Goal: Task Accomplishment & Management: Use online tool/utility

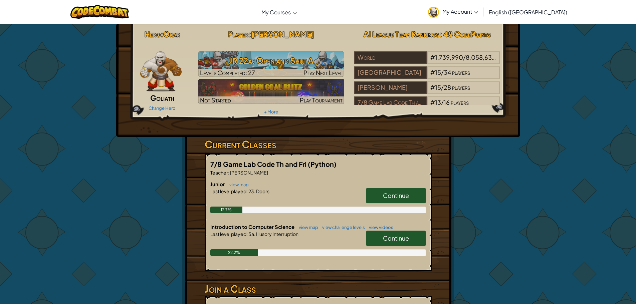
click at [402, 231] on link "Continue" at bounding box center [396, 238] width 60 height 15
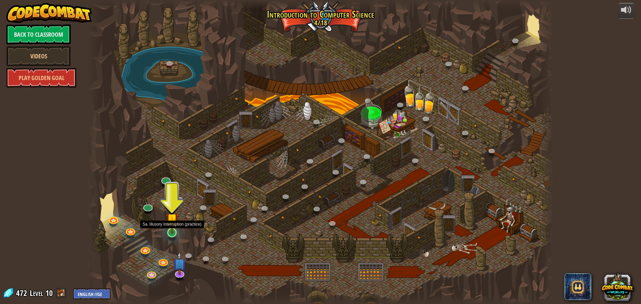
click at [173, 231] on img at bounding box center [172, 219] width 12 height 28
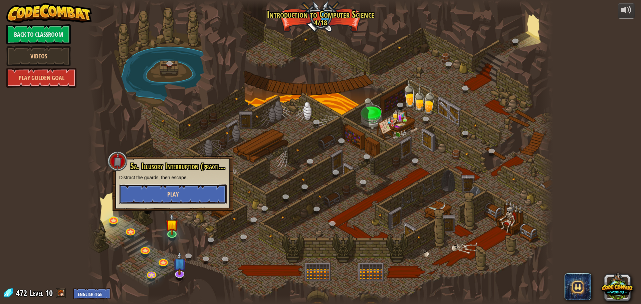
click at [166, 194] on button "Play" at bounding box center [172, 194] width 107 height 20
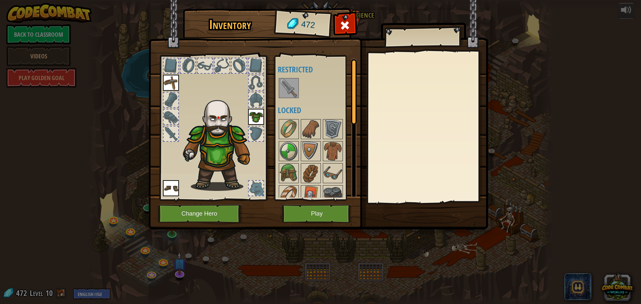
click at [285, 83] on img at bounding box center [288, 88] width 19 height 19
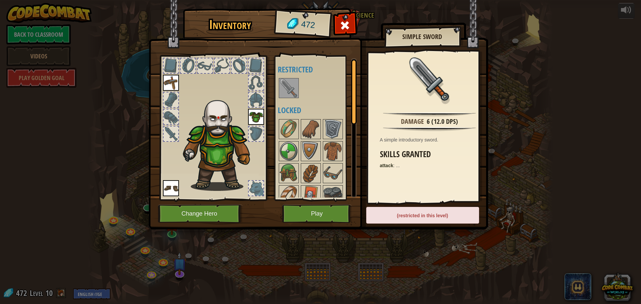
click at [285, 83] on img at bounding box center [288, 88] width 19 height 19
click at [315, 213] on button "Play" at bounding box center [317, 214] width 70 height 18
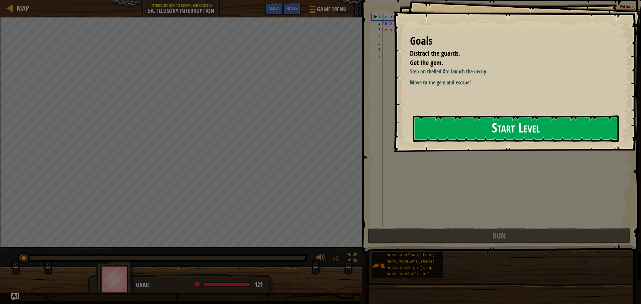
click at [474, 123] on button "Start Level" at bounding box center [516, 128] width 206 height 26
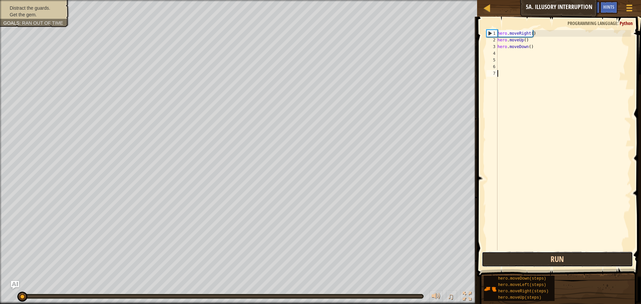
click at [584, 260] on button "Run" at bounding box center [556, 259] width 151 height 15
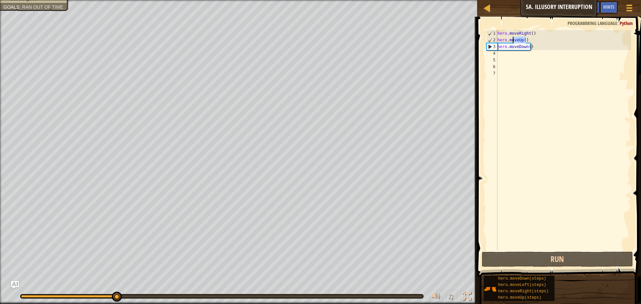
drag, startPoint x: 526, startPoint y: 39, endPoint x: 513, endPoint y: 39, distance: 12.3
click at [513, 39] on div "hero . moveRight ( ) hero . moveUp ( ) hero . moveDown ( )" at bounding box center [563, 147] width 135 height 234
type textarea "veUp()hero.mo"
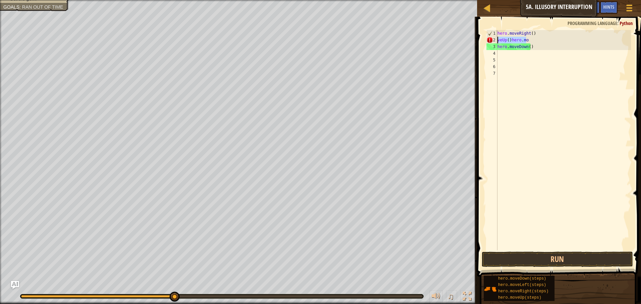
drag, startPoint x: 526, startPoint y: 39, endPoint x: 495, endPoint y: 41, distance: 30.7
click at [495, 41] on div "veUp()hero.mo 1 2 3 4 5 6 7 hero . moveRight ( ) veUp ( ) hero . mo hero . move…" at bounding box center [558, 140] width 146 height 220
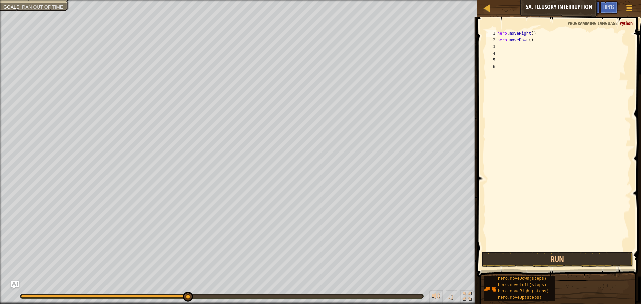
click at [527, 40] on div "hero . moveRight ( ) hero . moveDown ( )" at bounding box center [563, 147] width 135 height 234
type textarea "hero.moveDown(2)"
click at [550, 258] on button "Run" at bounding box center [556, 259] width 151 height 15
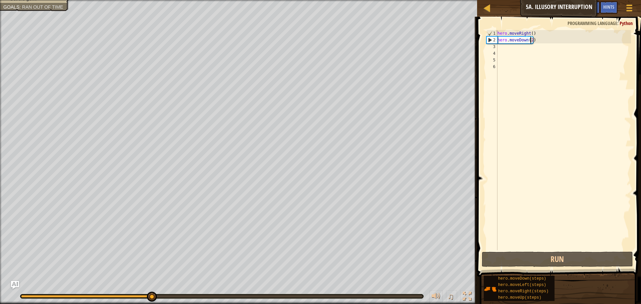
click at [497, 46] on div "hero . moveRight ( ) hero . moveDown ( 2 )" at bounding box center [563, 147] width 135 height 234
type textarea "h"
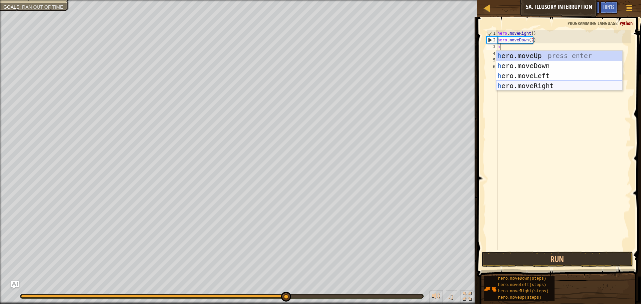
click at [549, 86] on div "h ero.moveUp press enter h ero.moveDown press enter h ero.moveLeft press enter …" at bounding box center [559, 81] width 126 height 60
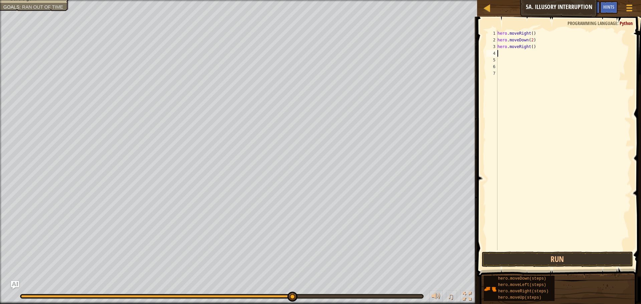
click at [530, 45] on div "hero . moveRight ( ) hero . moveDown ( 2 ) hero . moveRight ( )" at bounding box center [563, 147] width 135 height 234
type textarea "hero.moveRight(2)"
click at [498, 55] on div "hero . moveRight ( ) hero . moveDown ( 2 ) hero . moveRight ( 2 )" at bounding box center [563, 147] width 135 height 234
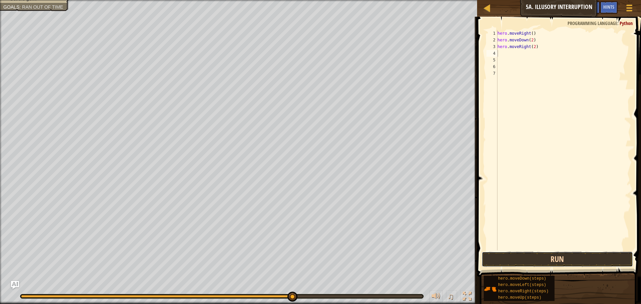
click at [515, 255] on button "Run" at bounding box center [556, 259] width 151 height 15
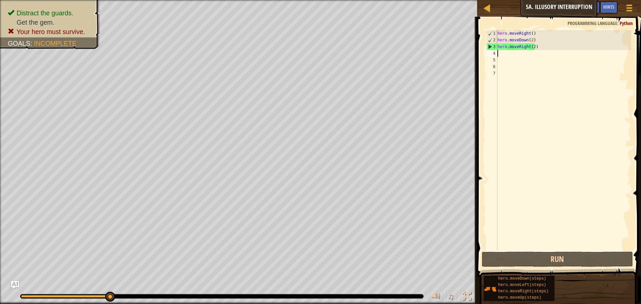
click at [532, 46] on div "hero . moveRight ( ) hero . moveDown ( 2 ) hero . moveRight ( 2 )" at bounding box center [563, 147] width 135 height 234
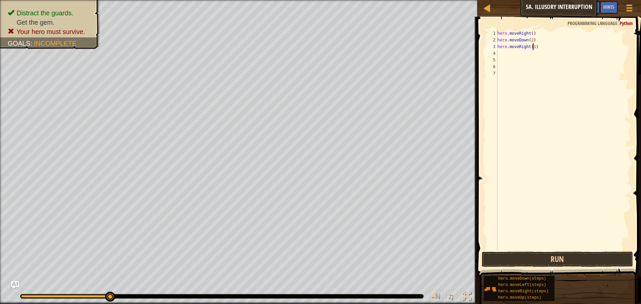
scroll to position [3, 3]
click at [550, 257] on button "Run" at bounding box center [556, 259] width 151 height 15
type textarea ")"
click at [550, 257] on button "Run" at bounding box center [556, 259] width 151 height 15
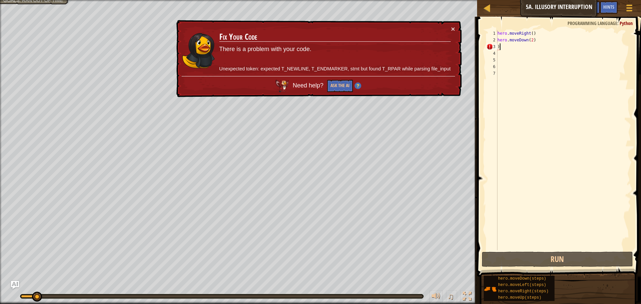
click at [505, 49] on div "hero . moveRight ( ) hero . moveDown ( 2 ) )" at bounding box center [563, 147] width 135 height 234
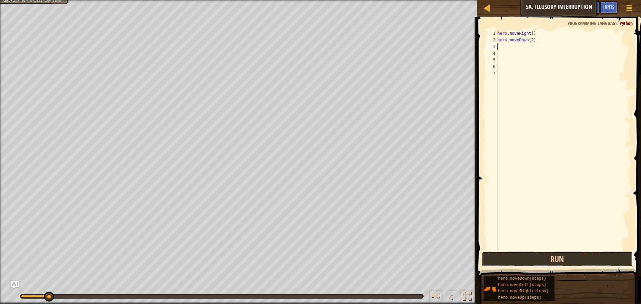
click at [574, 264] on button "Run" at bounding box center [556, 259] width 151 height 15
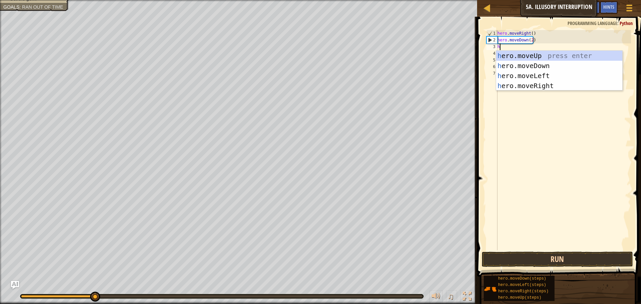
type textarea "he"
click at [517, 54] on div "he ro.moveUp press enter he ro.moveDown press enter he ro.moveLeft press enter …" at bounding box center [559, 81] width 126 height 60
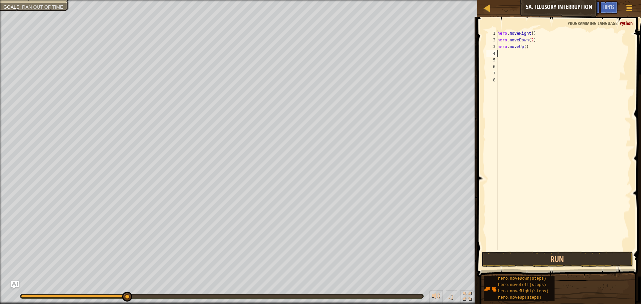
click at [520, 47] on div "hero . moveRight ( ) hero . moveDown ( 2 ) hero . moveUp ( )" at bounding box center [563, 147] width 135 height 234
click at [523, 47] on div "hero . moveRight ( ) hero . moveDown ( 2 ) hero . moveUp ( )" at bounding box center [563, 147] width 135 height 234
type textarea "hero.moveUp(2)"
click at [506, 53] on div "hero . moveRight ( ) hero . moveDown ( 2 ) hero . moveUp ( 2 )" at bounding box center [563, 147] width 135 height 234
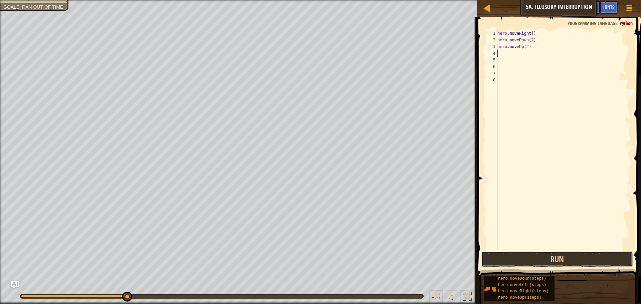
scroll to position [3, 0]
type textarea "h"
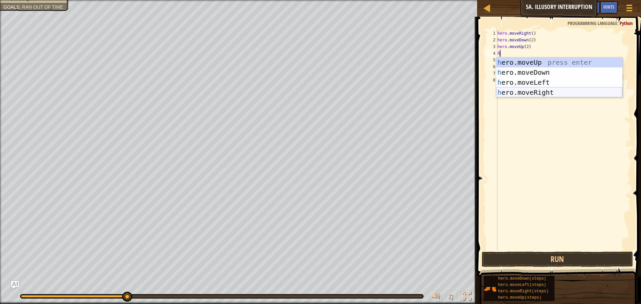
click at [525, 92] on div "h ero.moveUp press enter h ero.moveDown press enter h ero.moveLeft press enter …" at bounding box center [559, 87] width 126 height 60
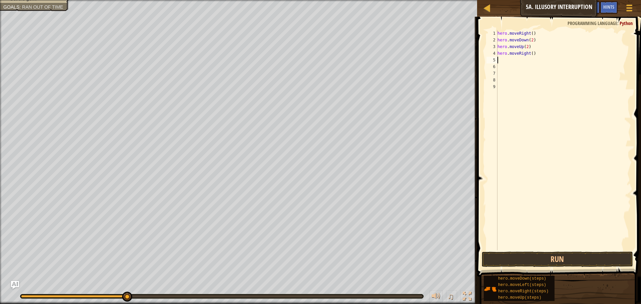
click at [530, 54] on div "hero . moveRight ( ) hero . moveDown ( 2 ) hero . moveUp ( 2 ) hero . moveRight…" at bounding box center [563, 147] width 135 height 234
type textarea "hero.moveRight(3)"
click at [576, 258] on button "Run" at bounding box center [556, 259] width 151 height 15
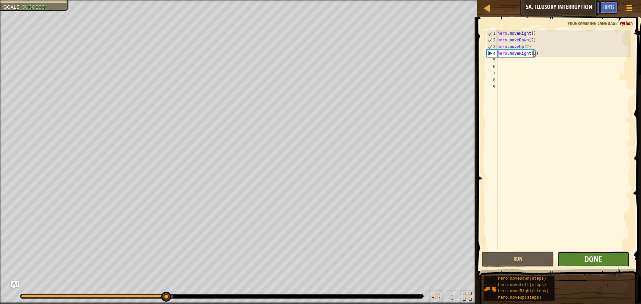
click at [568, 257] on button "Done" at bounding box center [593, 259] width 72 height 15
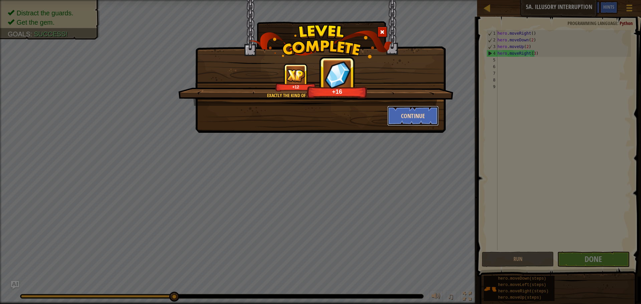
click at [412, 120] on button "Continue" at bounding box center [413, 116] width 52 height 20
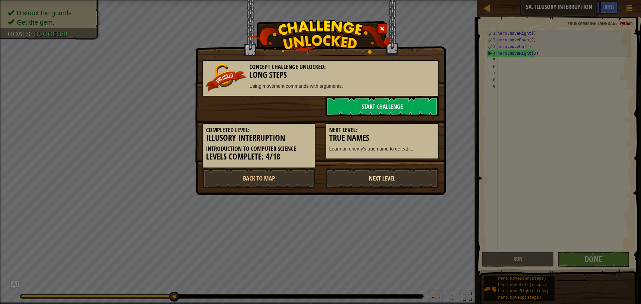
click at [391, 178] on link "Next Level" at bounding box center [381, 178] width 113 height 20
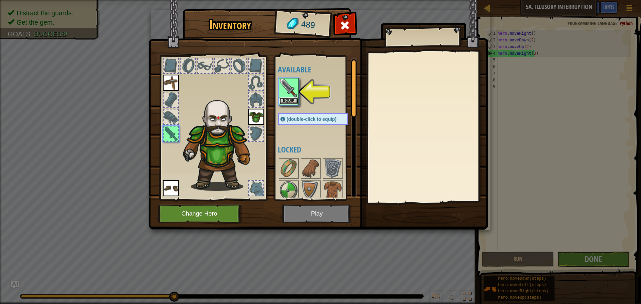
click at [283, 100] on button "Equip" at bounding box center [288, 100] width 19 height 7
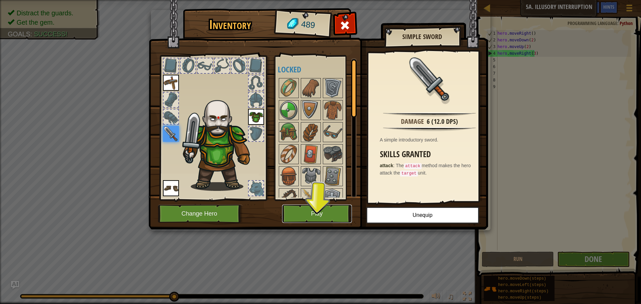
click at [315, 217] on button "Play" at bounding box center [317, 214] width 70 height 18
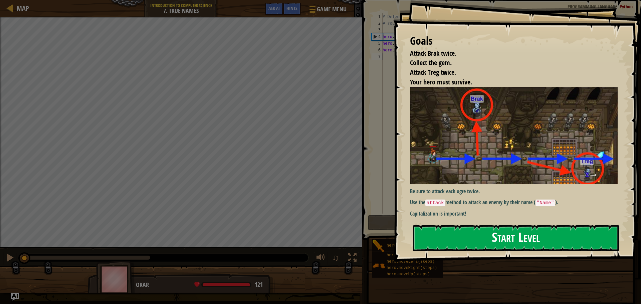
click at [459, 233] on button "Start Level" at bounding box center [516, 238] width 206 height 26
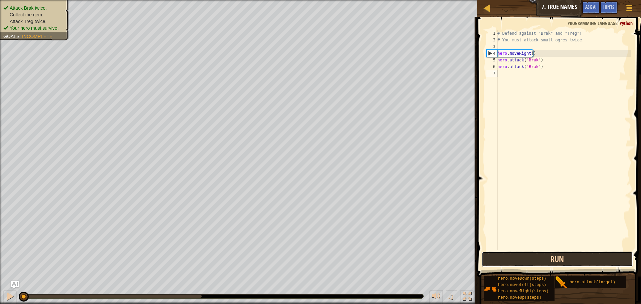
click at [546, 259] on button "Run" at bounding box center [556, 259] width 151 height 15
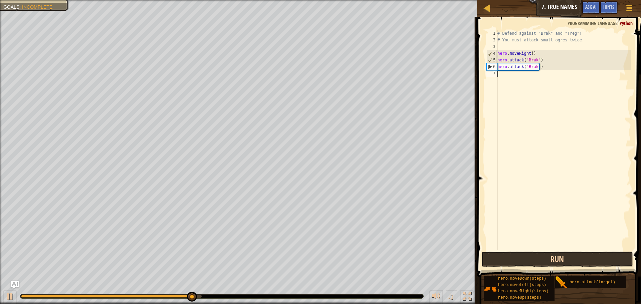
type textarea "h"
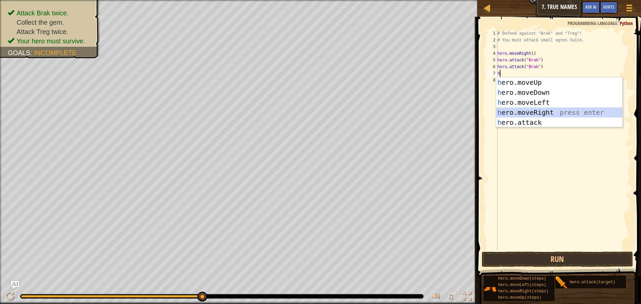
click at [544, 113] on div "h ero.moveUp press enter h ero.moveDown press enter h ero.moveLeft press enter …" at bounding box center [559, 112] width 126 height 70
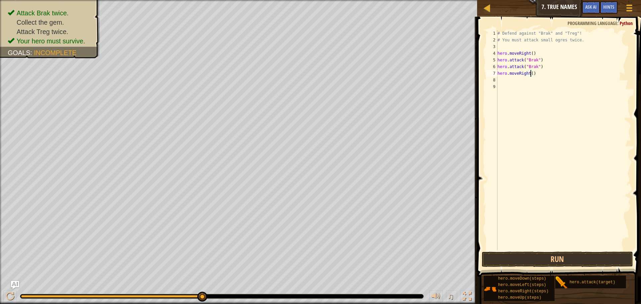
click at [530, 73] on div "# Defend against "Brak" and "Treg"! # You must attack small ogres twice. hero .…" at bounding box center [563, 147] width 135 height 234
type textarea "hero.moveRight(2)"
click at [506, 83] on div "# Defend against "Brak" and "Treg"! # You must attack small ogres twice. hero .…" at bounding box center [563, 147] width 135 height 234
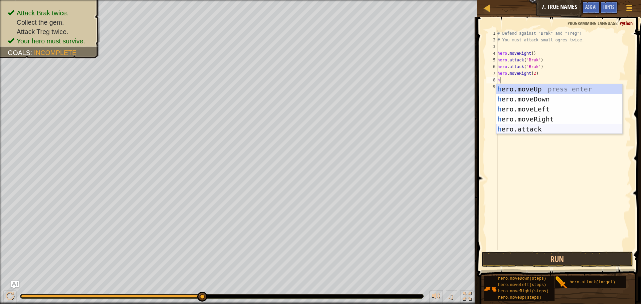
click at [536, 126] on div "h ero.moveUp press enter h ero.moveDown press enter h ero.moveLeft press enter …" at bounding box center [559, 119] width 126 height 70
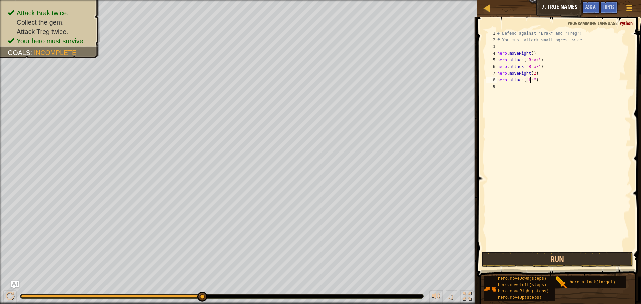
scroll to position [3, 3]
click at [547, 262] on button "Run" at bounding box center [556, 259] width 151 height 15
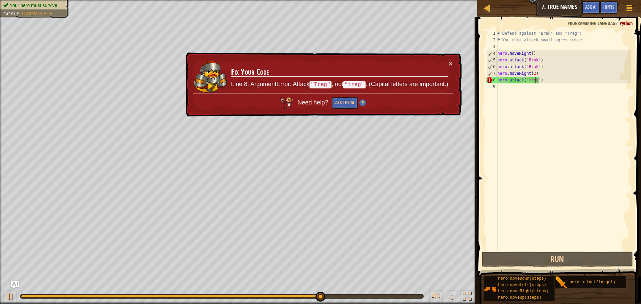
click at [321, 83] on code ""Treg"" at bounding box center [320, 84] width 22 height 7
click at [526, 80] on div "# Defend against "Brak" and "Treg"! # You must attack small ogres twice. hero .…" at bounding box center [563, 147] width 135 height 234
click at [527, 80] on div "# Defend against "Brak" and "Treg"! # You must attack small ogres twice. hero .…" at bounding box center [563, 147] width 135 height 234
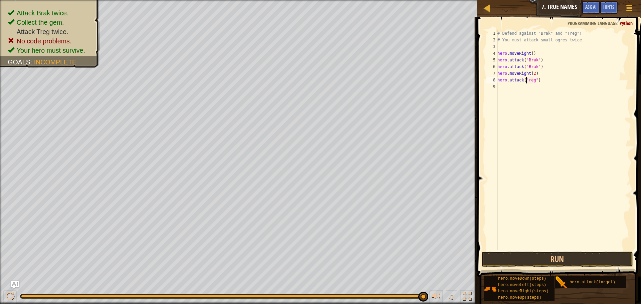
scroll to position [3, 3]
type textarea "hero.attack("Treg")"
click at [561, 252] on button "Run" at bounding box center [556, 259] width 151 height 15
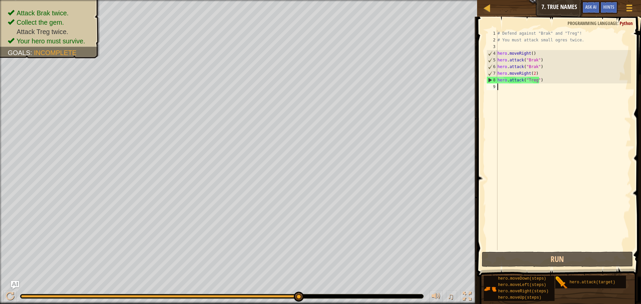
click at [500, 87] on div "# Defend against "Brak" and "Treg"! # You must attack small ogres twice. hero .…" at bounding box center [563, 147] width 135 height 234
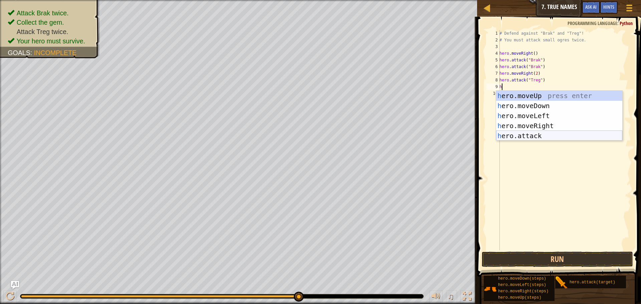
click at [556, 133] on div "h ero.moveUp press enter h ero.moveDown press enter h ero.moveLeft press enter …" at bounding box center [559, 126] width 126 height 70
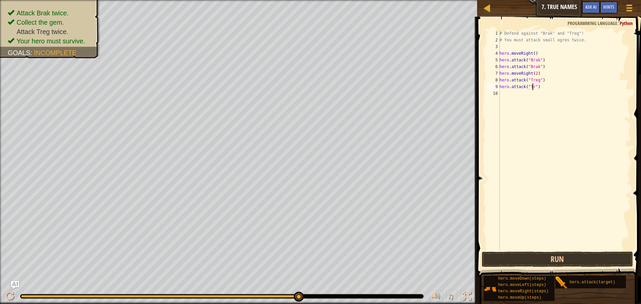
scroll to position [3, 3]
type textarea "hero.attack("Treg")"
click at [567, 257] on button "Run" at bounding box center [556, 259] width 151 height 15
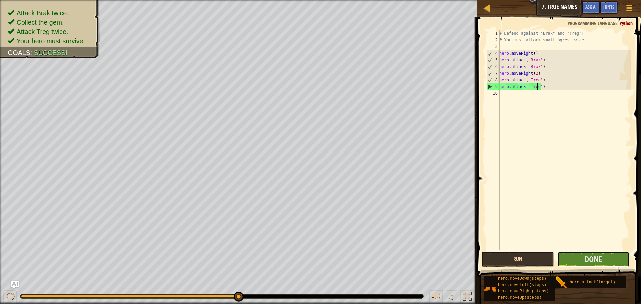
click at [567, 257] on button "Done" at bounding box center [593, 259] width 72 height 15
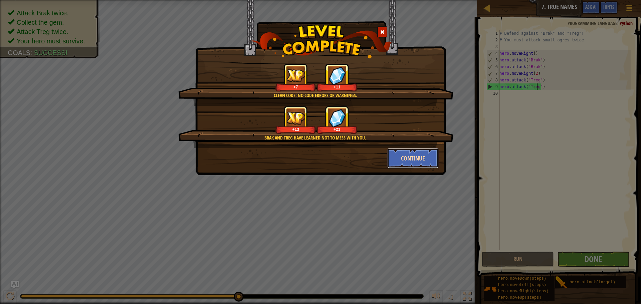
click at [425, 165] on button "Continue" at bounding box center [413, 158] width 52 height 20
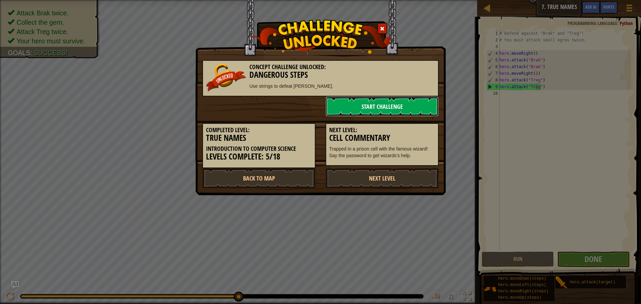
click at [376, 105] on link "Start Challenge" at bounding box center [381, 106] width 113 height 20
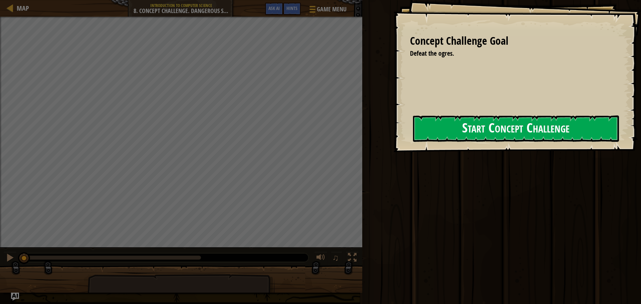
click at [444, 127] on button "Start Concept Challenge" at bounding box center [516, 128] width 206 height 26
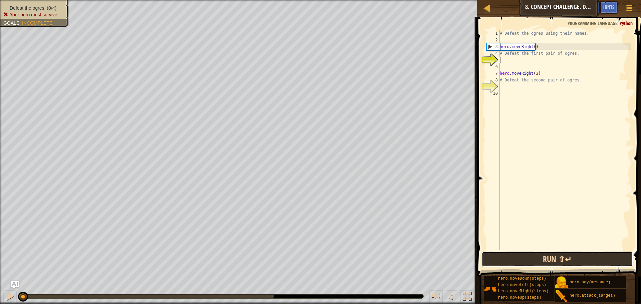
click at [541, 258] on button "Run ⇧↵" at bounding box center [556, 259] width 151 height 15
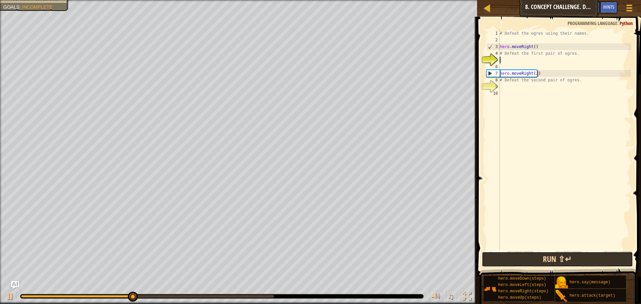
click at [552, 257] on button "Run ⇧↵" at bounding box center [556, 259] width 151 height 15
click at [553, 258] on button "Running" at bounding box center [556, 259] width 151 height 15
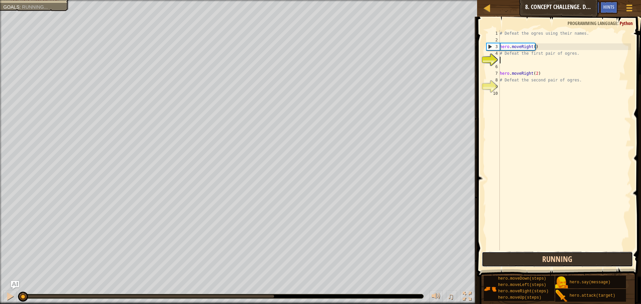
click at [553, 258] on button "Running" at bounding box center [556, 259] width 151 height 15
click at [553, 258] on button "Run ⇧↵" at bounding box center [556, 259] width 151 height 15
click at [553, 258] on button "Running" at bounding box center [556, 259] width 151 height 15
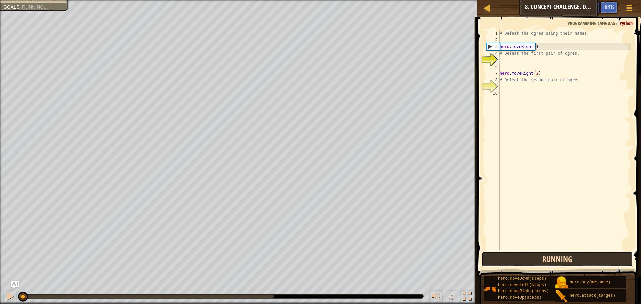
click at [553, 258] on button "Running" at bounding box center [556, 259] width 151 height 15
click at [553, 258] on button "Run ⇧↵" at bounding box center [556, 259] width 151 height 15
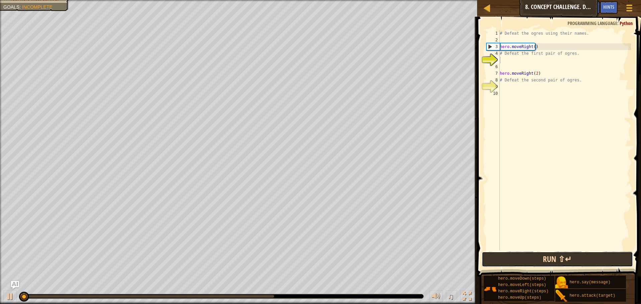
click at [553, 258] on button "Run ⇧↵" at bounding box center [556, 259] width 151 height 15
click at [553, 258] on button "Running" at bounding box center [556, 259] width 151 height 15
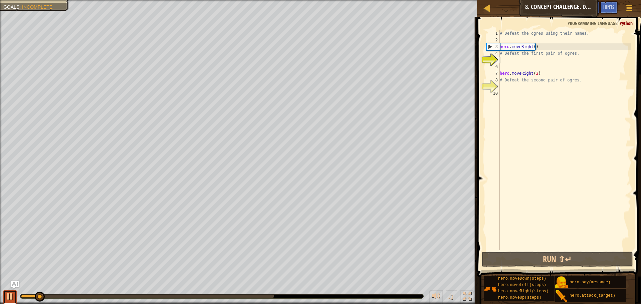
click at [6, 302] on button at bounding box center [9, 297] width 13 height 14
click at [442, 294] on div "♫" at bounding box center [450, 297] width 48 height 14
click at [448, 271] on div "Defeat the ogres. (0/4) Your hero must survive. Goals : Incomplete ♫ Okar 88 x:…" at bounding box center [320, 152] width 641 height 304
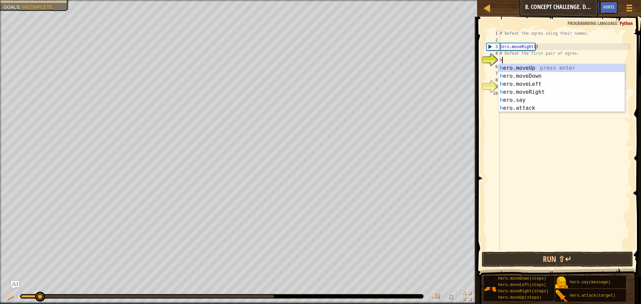
scroll to position [3, 0]
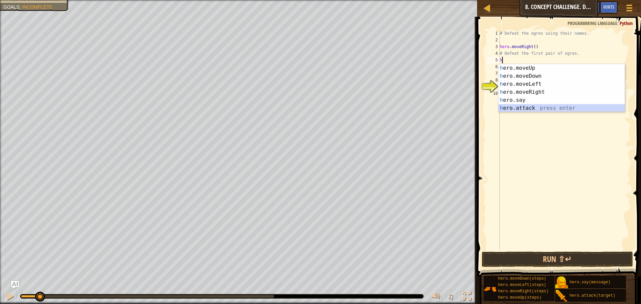
click at [549, 108] on div "h ero.moveUp press enter h ero.moveDown press enter h ero.moveLeft press enter …" at bounding box center [561, 96] width 126 height 64
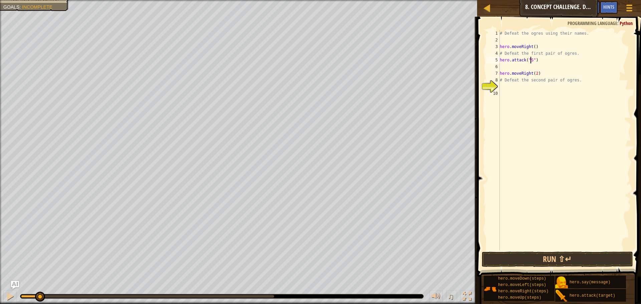
scroll to position [3, 3]
type textarea "hero.attack("Sog")"
click at [501, 68] on div "# Defeat the ogres using their names. hero . moveRight ( ) # Defeat the first p…" at bounding box center [564, 147] width 132 height 234
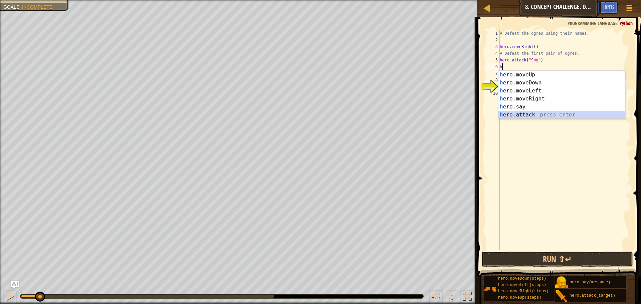
click at [518, 113] on div "h ero.moveUp press enter h ero.moveDown press enter h ero.moveLeft press enter …" at bounding box center [561, 103] width 126 height 64
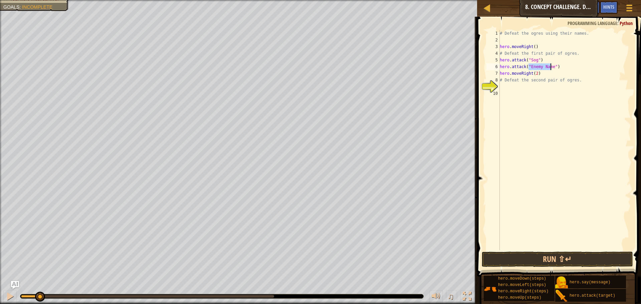
scroll to position [3, 3]
type textarea "hero.attack("Gos")"
click at [505, 87] on div "# Defeat the ogres using their names. hero . moveRight ( ) # Defeat the first p…" at bounding box center [564, 147] width 132 height 234
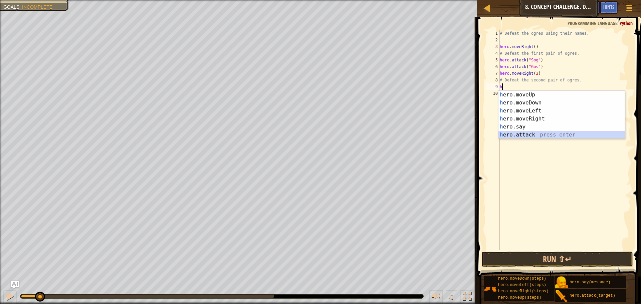
click at [517, 135] on div "h ero.moveUp press enter h ero.moveDown press enter h ero.moveLeft press enter …" at bounding box center [561, 123] width 126 height 64
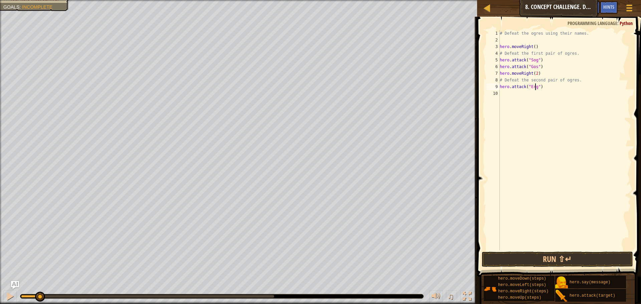
scroll to position [3, 3]
type textarea "hero.attack("Ergo")"
click at [517, 84] on div "# Defeat the ogres using their names. hero . moveRight ( ) # Defeat the first p…" at bounding box center [564, 147] width 132 height 234
click at [508, 93] on div "# Defeat the ogres using their names. hero . moveRight ( ) # Defeat the first p…" at bounding box center [564, 147] width 132 height 234
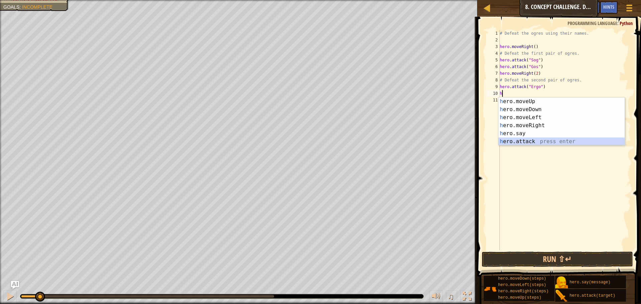
click at [514, 143] on div "h ero.moveUp press enter h ero.moveDown press enter h ero.moveLeft press enter …" at bounding box center [561, 129] width 126 height 64
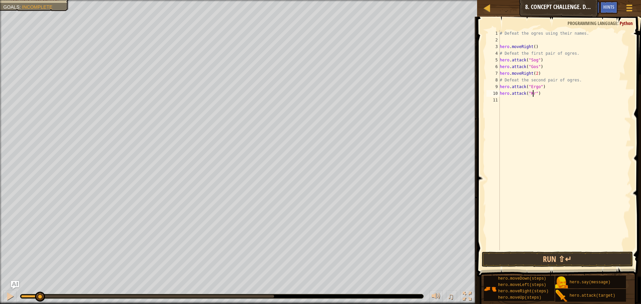
scroll to position [3, 3]
click at [575, 258] on button "Run ⇧↵" at bounding box center [556, 259] width 151 height 15
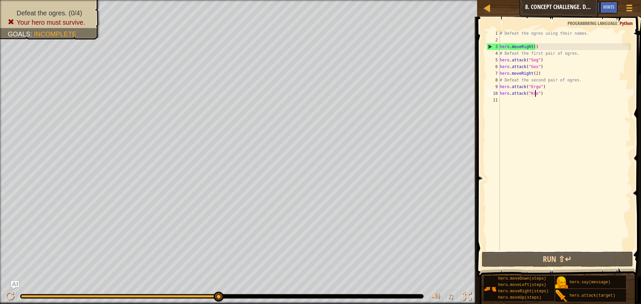
click at [503, 68] on div "# Defeat the ogres using their names. hero . moveRight ( ) # Defeat the first p…" at bounding box center [564, 147] width 132 height 234
click at [503, 80] on div "# Defeat the ogres using their names. hero . moveRight ( ) # Defeat the first p…" at bounding box center [564, 147] width 132 height 234
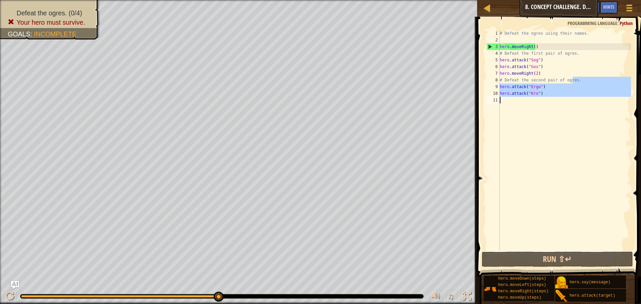
drag, startPoint x: 572, startPoint y: 79, endPoint x: 522, endPoint y: 214, distance: 143.8
click at [518, 224] on div "# Defeat the ogres using their names. hero . moveRight ( ) # Defeat the first p…" at bounding box center [564, 147] width 132 height 234
type textarea "hero.attack("Kro")"
click at [525, 162] on div "# Defeat the ogres using their names. hero . moveRight ( ) # Defeat the first p…" at bounding box center [564, 140] width 132 height 220
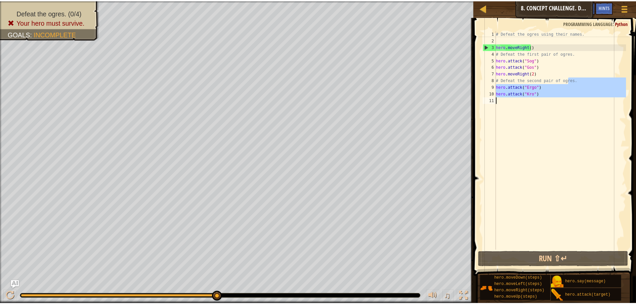
scroll to position [3, 0]
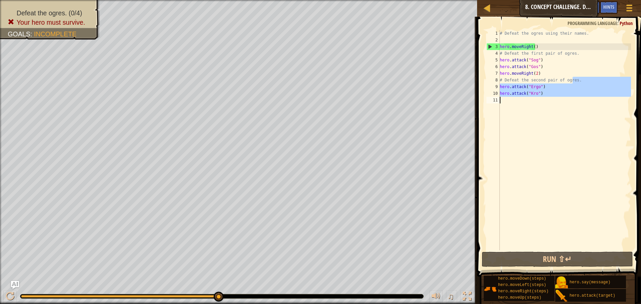
click at [525, 162] on div "# Defeat the ogres using their names. hero . moveRight ( ) # Defeat the first p…" at bounding box center [564, 147] width 132 height 234
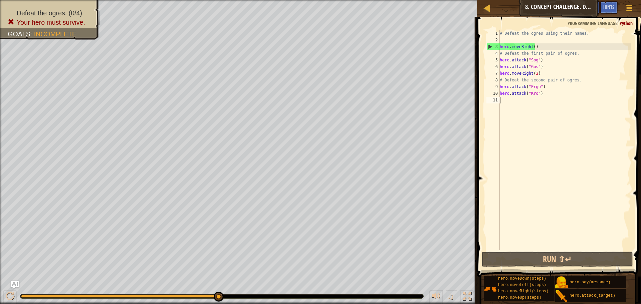
click at [514, 247] on div "# Defeat the ogres using their names. hero . moveRight ( ) # Defeat the first p…" at bounding box center [564, 147] width 132 height 234
drag, startPoint x: 516, startPoint y: 253, endPoint x: 528, endPoint y: 272, distance: 22.2
click at [517, 255] on button "Run ⇧↵" at bounding box center [556, 259] width 151 height 15
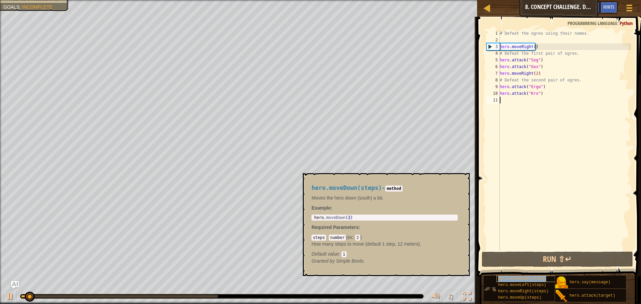
click at [533, 279] on span "hero.moveDown(steps)" at bounding box center [522, 278] width 48 height 5
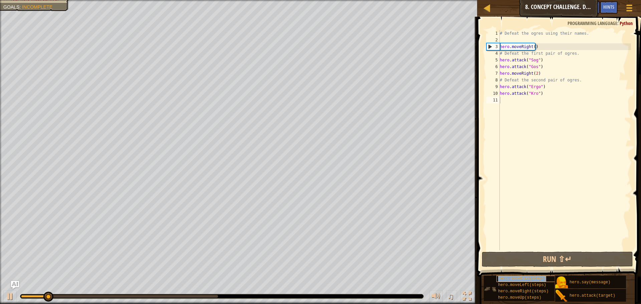
click at [533, 279] on span "hero.moveDown(steps)" at bounding box center [522, 278] width 48 height 5
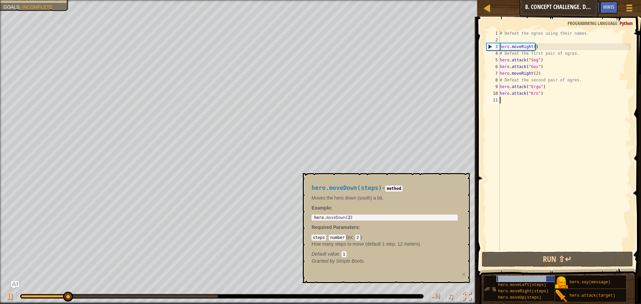
click at [533, 279] on span "hero.moveDown(steps)" at bounding box center [522, 278] width 48 height 5
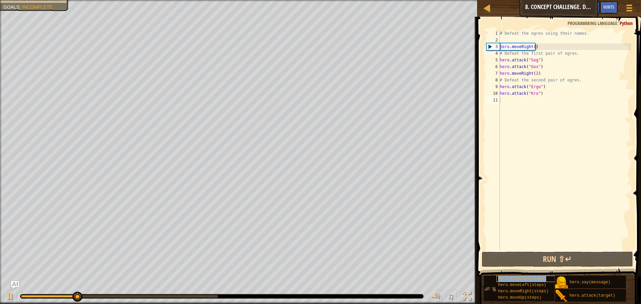
click at [533, 279] on span "hero.moveDown(steps)" at bounding box center [522, 278] width 48 height 5
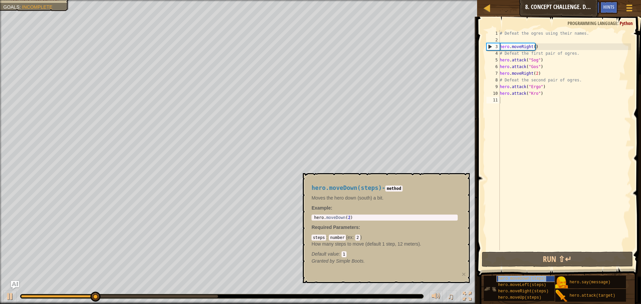
click at [533, 279] on span "hero.moveDown(steps)" at bounding box center [522, 278] width 48 height 5
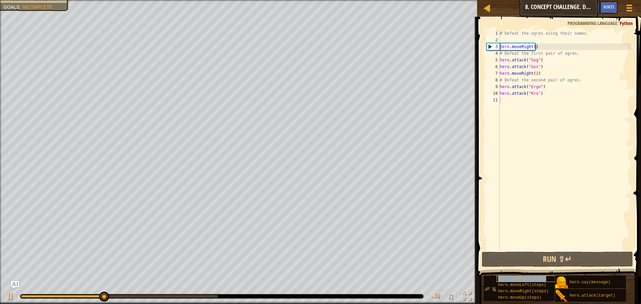
click at [533, 279] on span "hero.moveDown(steps)" at bounding box center [522, 278] width 48 height 5
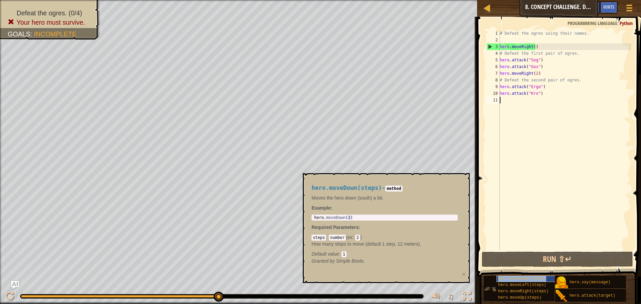
click at [526, 281] on span "hero.moveDown(steps)" at bounding box center [522, 278] width 48 height 5
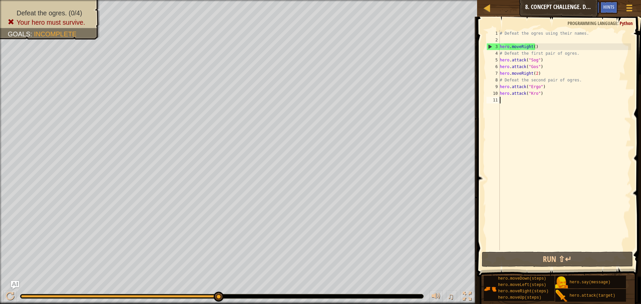
click at [225, 275] on div "Defeat the ogres. (0/4) Your hero must survive. Goals : Incomplete ♫ Gem 6 - ge…" at bounding box center [320, 152] width 641 height 304
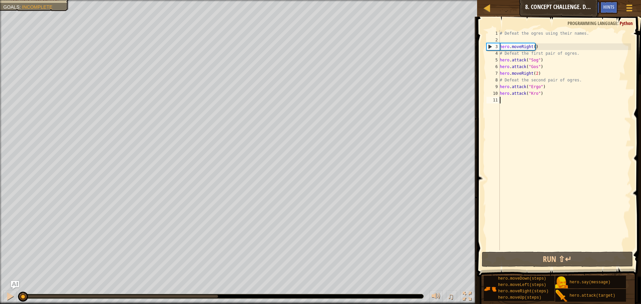
drag, startPoint x: 217, startPoint y: 295, endPoint x: 3, endPoint y: 286, distance: 214.3
click at [3, 286] on div "♫" at bounding box center [238, 295] width 477 height 20
click at [482, 10] on div "Map Introduction to Computer Science 8. Concept Challenge. Dangerous Steps Game…" at bounding box center [559, 8] width 164 height 17
click at [490, 6] on div at bounding box center [487, 8] width 8 height 8
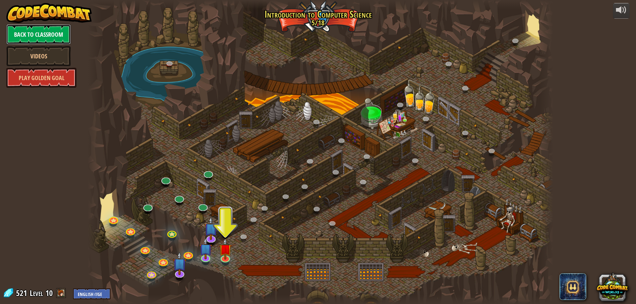
click at [40, 34] on link "Back to Classroom" at bounding box center [38, 34] width 64 height 20
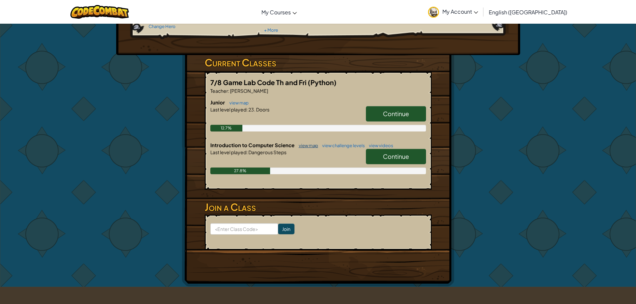
scroll to position [100, 0]
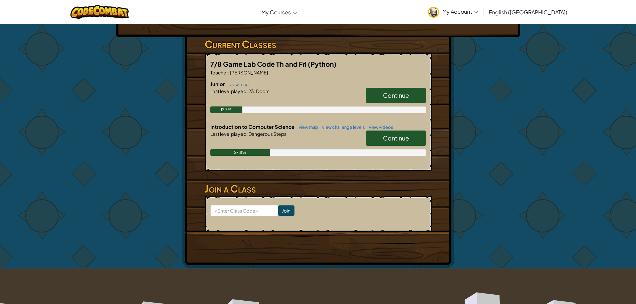
click at [379, 98] on link "Continue" at bounding box center [396, 95] width 60 height 15
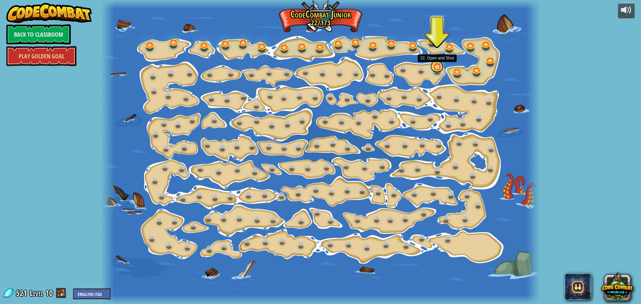
click at [437, 66] on link at bounding box center [436, 66] width 13 height 13
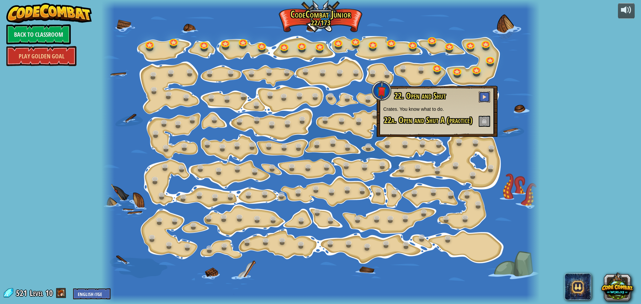
click at [481, 99] on button at bounding box center [483, 96] width 11 height 11
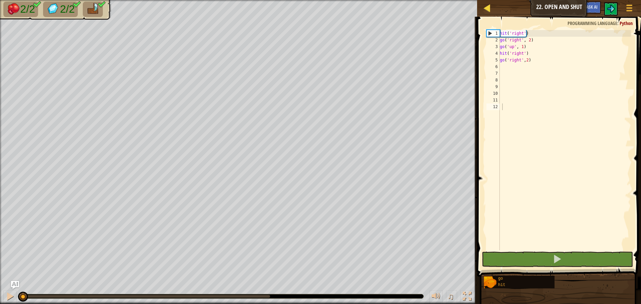
click at [490, 13] on div "Map" at bounding box center [491, 8] width 3 height 17
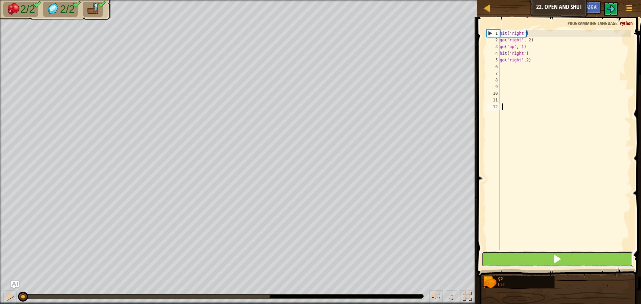
click at [499, 260] on button at bounding box center [556, 259] width 151 height 15
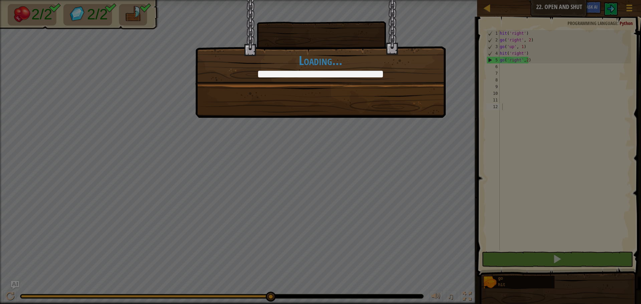
click at [246, 90] on div "Were those even locked? +0 +0 Continue Loading..." at bounding box center [320, 59] width 250 height 118
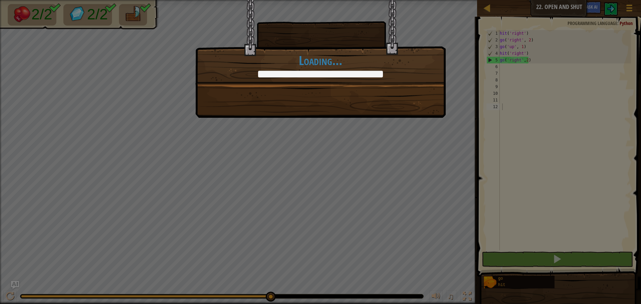
click at [246, 90] on div "Were those even locked? +6 +0 Continue Loading..." at bounding box center [320, 59] width 250 height 118
click at [246, 90] on div "Were those even locked? +19 +0 Continue Loading..." at bounding box center [320, 59] width 250 height 118
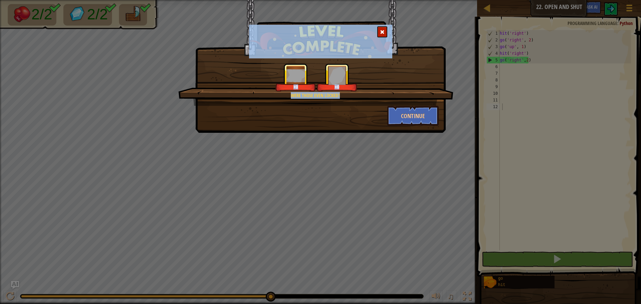
click at [246, 90] on div "+0 +0" at bounding box center [315, 77] width 259 height 28
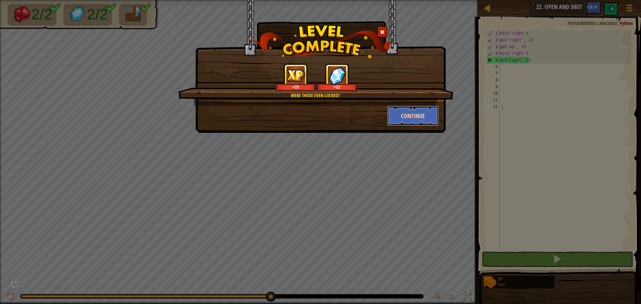
click at [414, 112] on button "Continue" at bounding box center [413, 116] width 52 height 20
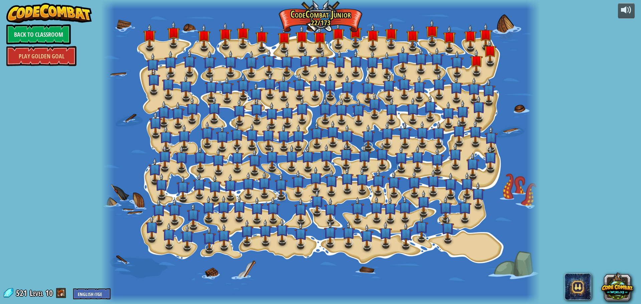
click at [43, 34] on link "Back to Classroom" at bounding box center [38, 34] width 64 height 20
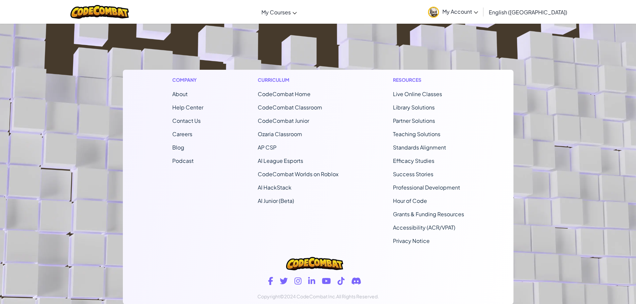
scroll to position [426, 0]
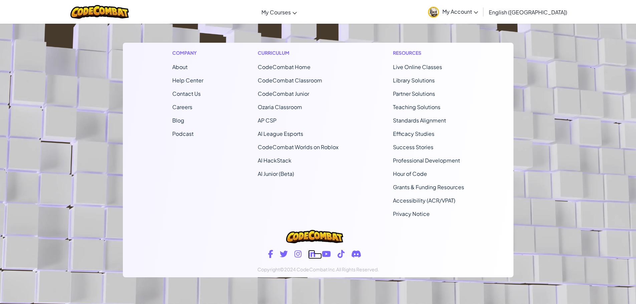
click at [312, 257] on icon at bounding box center [311, 253] width 7 height 7
click at [297, 259] on link at bounding box center [301, 256] width 14 height 6
click at [357, 257] on icon at bounding box center [356, 254] width 10 height 8
click at [336, 254] on link at bounding box center [330, 256] width 16 height 6
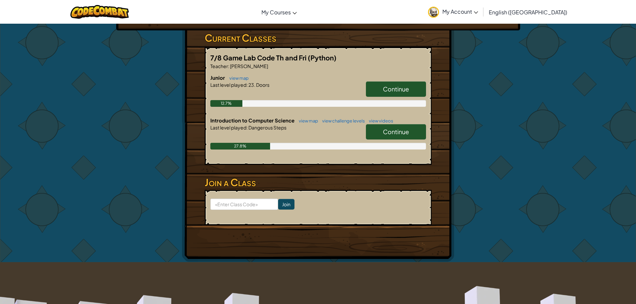
scroll to position [26, 0]
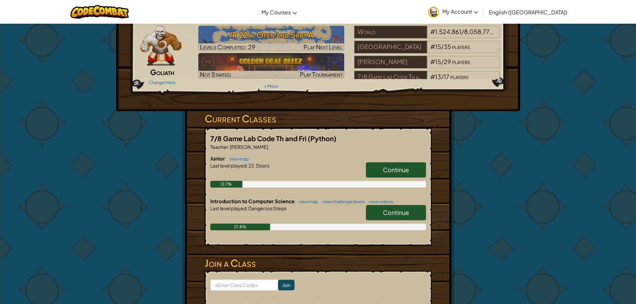
click at [478, 10] on span "My Account" at bounding box center [460, 11] width 36 height 7
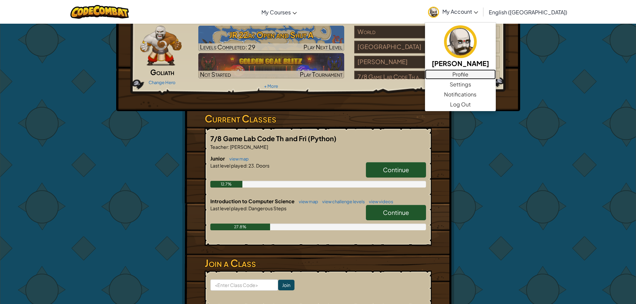
click at [495, 75] on link "Profile" at bounding box center [460, 74] width 71 height 10
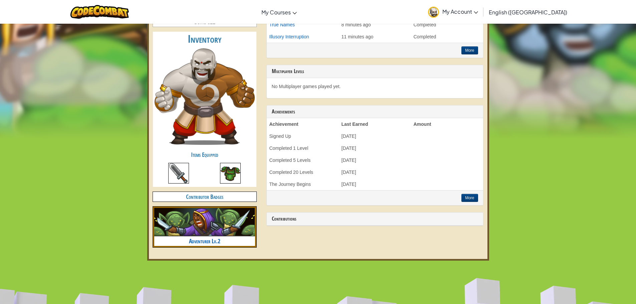
scroll to position [167, 0]
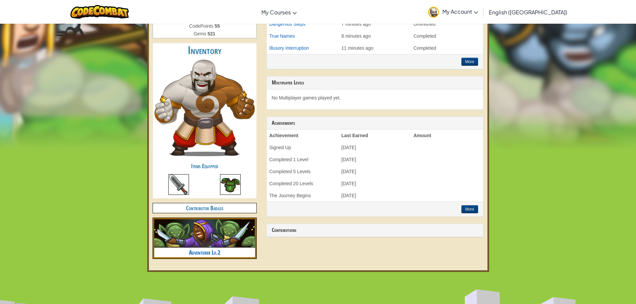
click at [202, 195] on div at bounding box center [204, 186] width 103 height 24
drag, startPoint x: 200, startPoint y: 199, endPoint x: 200, endPoint y: 207, distance: 8.0
click at [200, 200] on div "Favorite language is python . Levels Completed: 29 Heroes Unlocked 14 / 21 Leve…" at bounding box center [204, 76] width 113 height 375
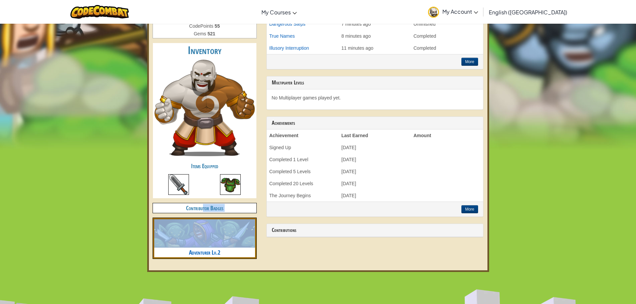
click at [206, 219] on ul "Contributor Badges Adventurer Lv.2" at bounding box center [204, 230] width 103 height 55
click at [227, 244] on img at bounding box center [204, 233] width 101 height 28
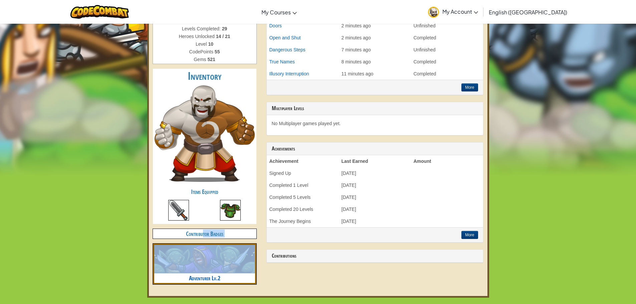
click at [227, 242] on div "Favorite language is python . Levels Completed: 29 Heroes Unlocked 14 / 21 Leve…" at bounding box center [204, 101] width 113 height 375
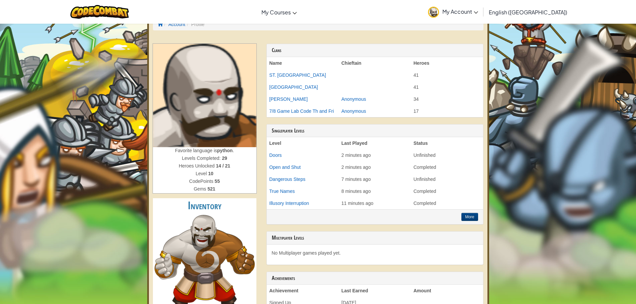
scroll to position [0, 0]
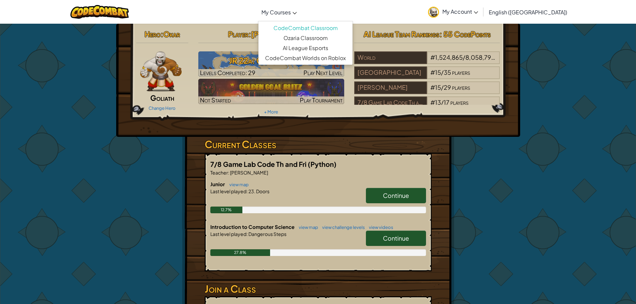
click at [293, 16] on link "My Courses" at bounding box center [279, 12] width 42 height 18
click at [537, 14] on span "English ([GEOGRAPHIC_DATA])" at bounding box center [527, 12] width 78 height 7
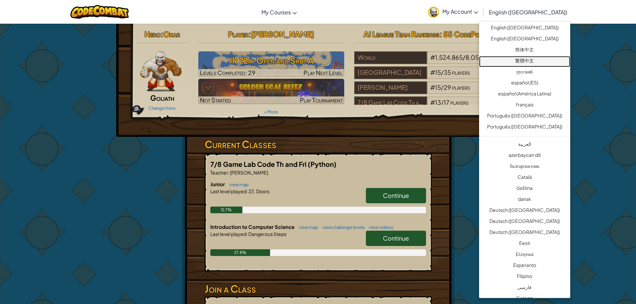
click at [540, 63] on link "繁體中文" at bounding box center [524, 61] width 91 height 11
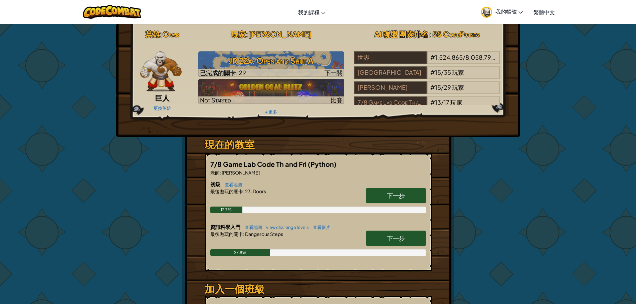
click at [538, 14] on span "繁體中文" at bounding box center [543, 12] width 21 height 7
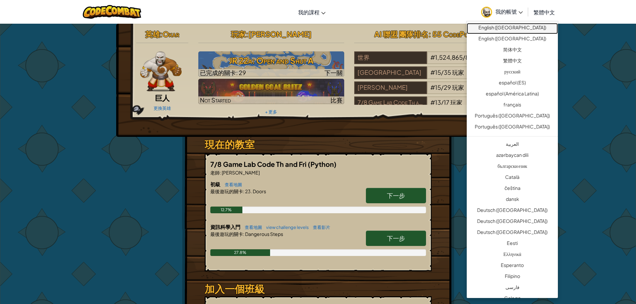
click at [526, 31] on link "English ([GEOGRAPHIC_DATA])" at bounding box center [511, 28] width 91 height 11
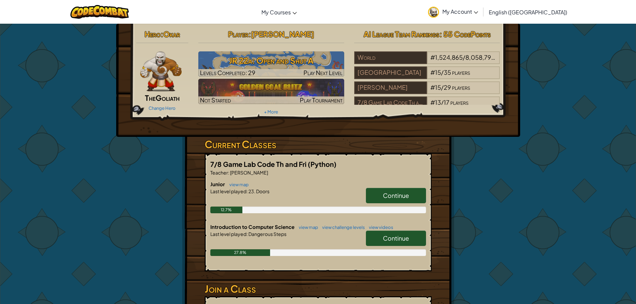
click at [526, 31] on div "Hero : Okar The Goliath Change Hero Player : Elijah Roberts-Chase JR 22a: Open …" at bounding box center [318, 195] width 636 height 345
click at [546, 12] on span "English ([GEOGRAPHIC_DATA])" at bounding box center [527, 12] width 78 height 7
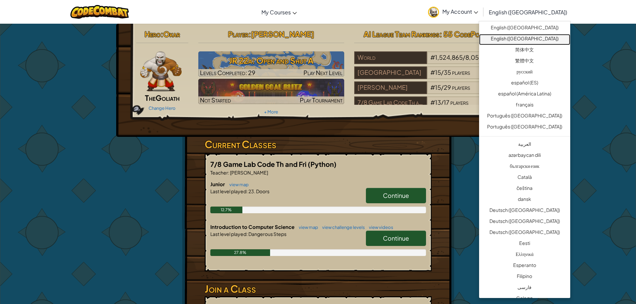
click at [526, 43] on link "English ([GEOGRAPHIC_DATA])" at bounding box center [524, 39] width 91 height 11
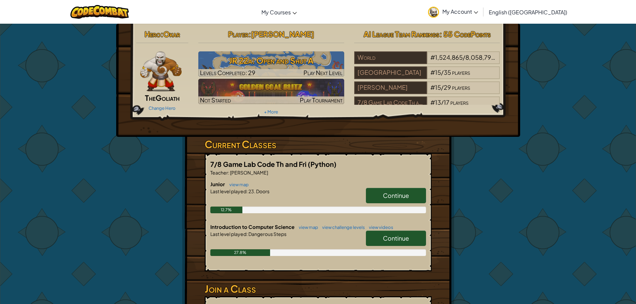
click at [540, 13] on span "English ([GEOGRAPHIC_DATA])" at bounding box center [527, 12] width 78 height 7
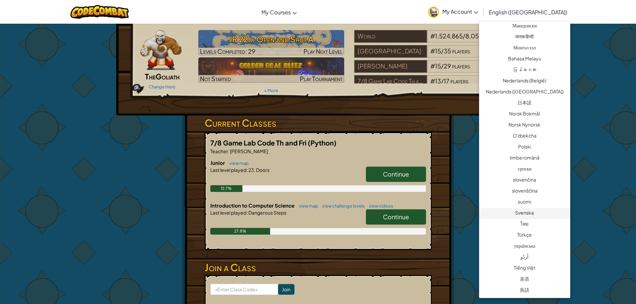
scroll to position [33, 0]
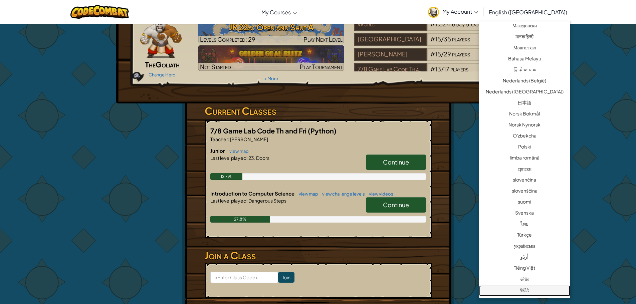
click at [521, 286] on link "吳語" at bounding box center [524, 290] width 91 height 11
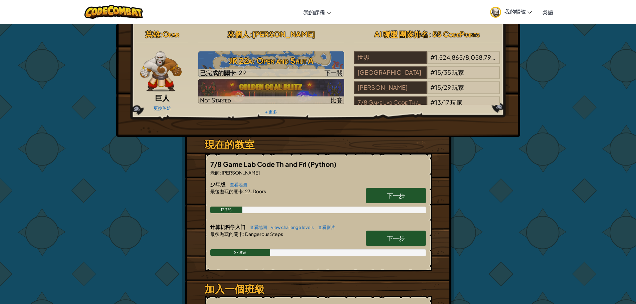
click at [541, 14] on link "吳語" at bounding box center [547, 12] width 17 height 18
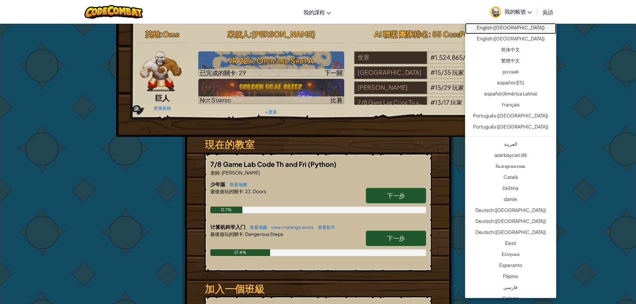
click at [541, 32] on link "English ([GEOGRAPHIC_DATA])" at bounding box center [510, 28] width 91 height 11
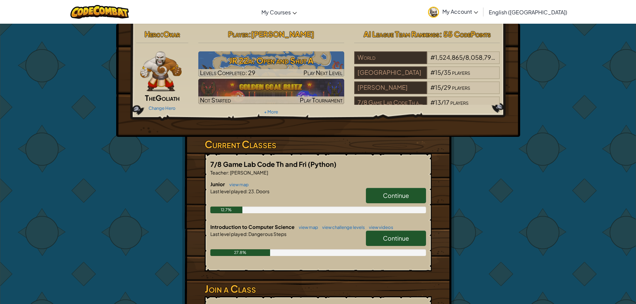
click at [509, 246] on div "Hero : Okar The Goliath Change Hero Player : Elijah Roberts-Chase JR 22a: Open …" at bounding box center [318, 196] width 390 height 345
click at [410, 240] on link "Continue" at bounding box center [396, 238] width 60 height 15
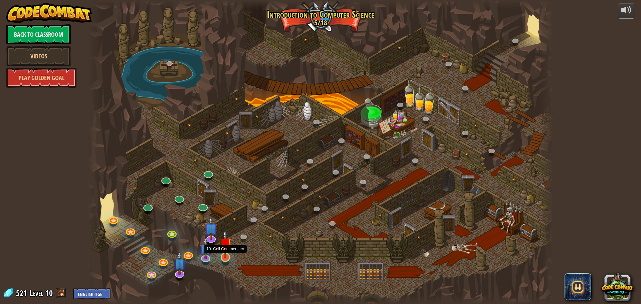
click at [228, 256] on img at bounding box center [225, 244] width 12 height 28
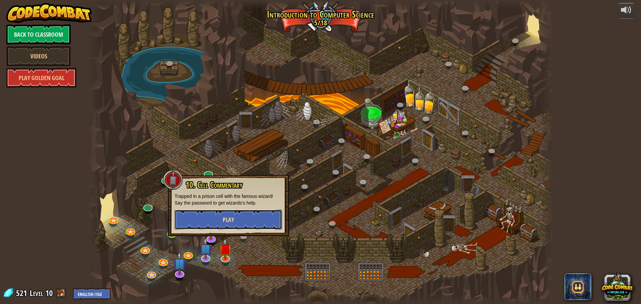
click at [221, 223] on button "Play" at bounding box center [227, 220] width 107 height 20
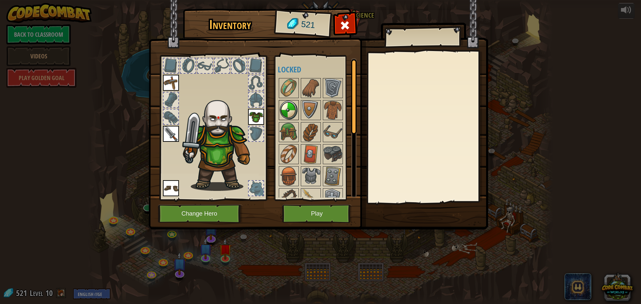
click at [290, 107] on img at bounding box center [288, 110] width 19 height 19
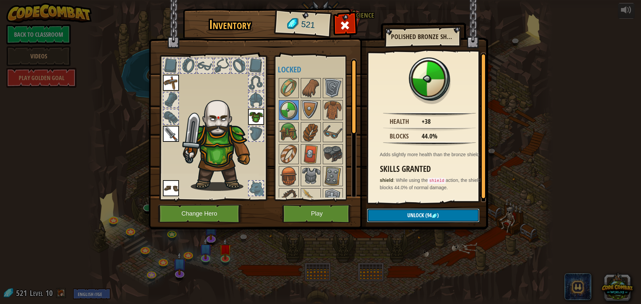
click at [407, 211] on button "Unlock (94 )" at bounding box center [423, 216] width 112 height 14
click at [420, 214] on button "Confirm" at bounding box center [423, 216] width 112 height 14
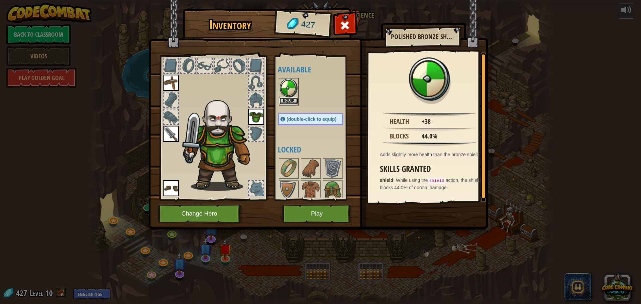
click at [289, 101] on button "Equip" at bounding box center [288, 100] width 19 height 7
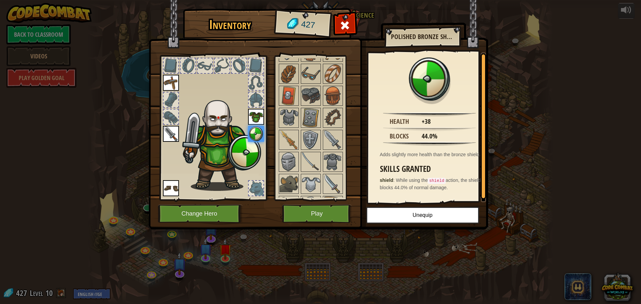
scroll to position [67, 0]
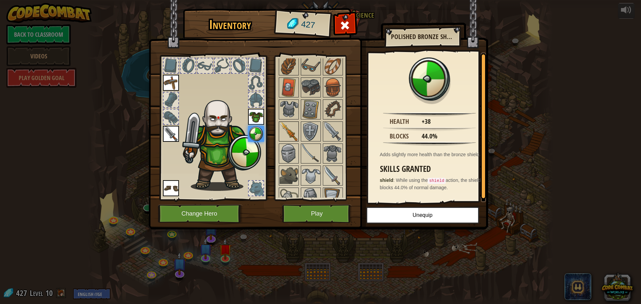
click at [292, 123] on img at bounding box center [288, 131] width 19 height 19
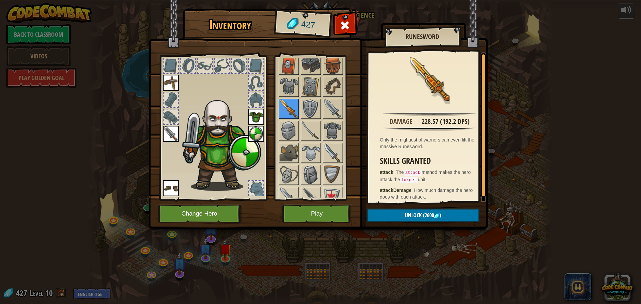
scroll to position [100, 0]
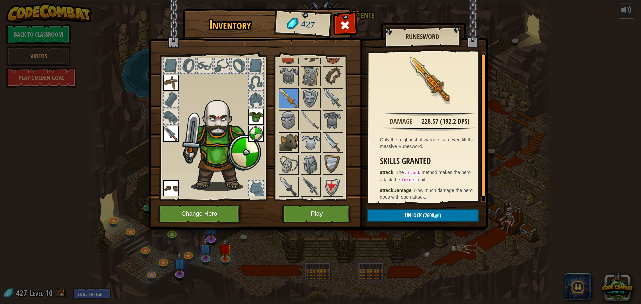
click at [290, 139] on img at bounding box center [288, 142] width 19 height 19
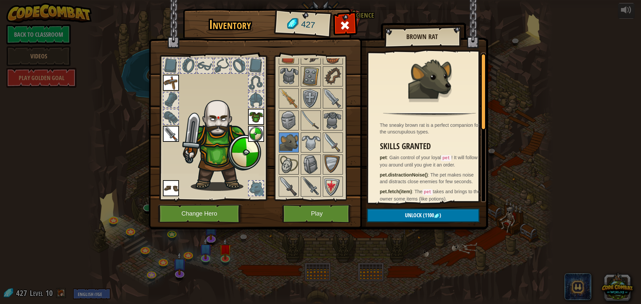
click at [297, 160] on img at bounding box center [288, 164] width 19 height 19
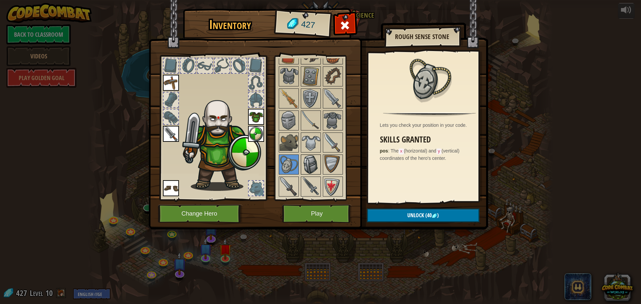
click at [310, 160] on img at bounding box center [310, 164] width 19 height 19
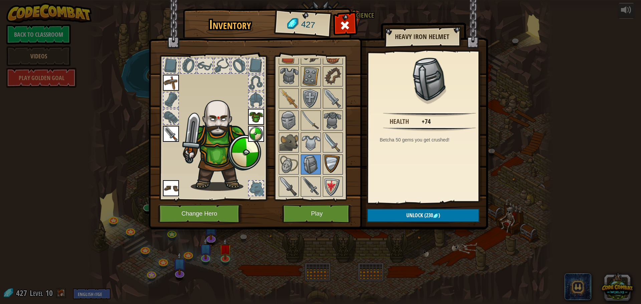
click at [331, 157] on img at bounding box center [332, 164] width 19 height 19
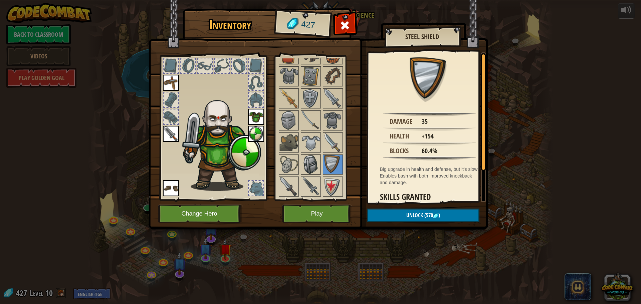
click at [316, 163] on img at bounding box center [310, 164] width 19 height 19
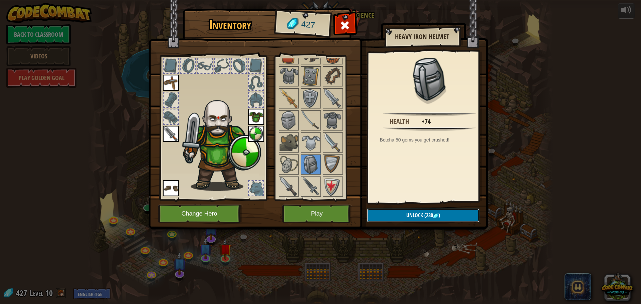
click at [396, 217] on button "Unlock (230 )" at bounding box center [423, 216] width 112 height 14
click at [413, 211] on button "Confirm" at bounding box center [423, 216] width 112 height 14
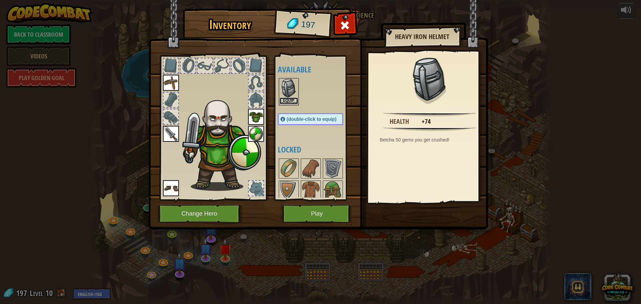
click at [284, 99] on button "Equip" at bounding box center [288, 100] width 19 height 7
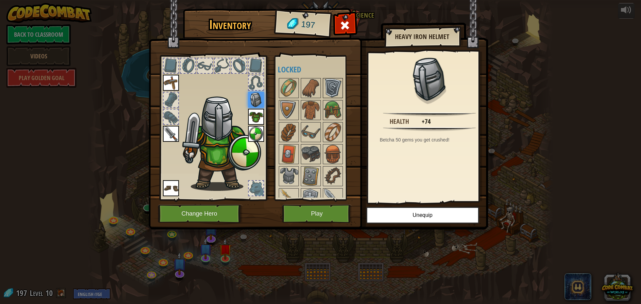
click at [325, 89] on img at bounding box center [332, 88] width 19 height 19
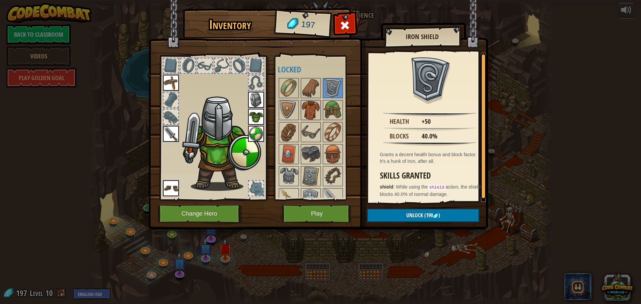
click at [308, 102] on div at bounding box center [311, 110] width 20 height 20
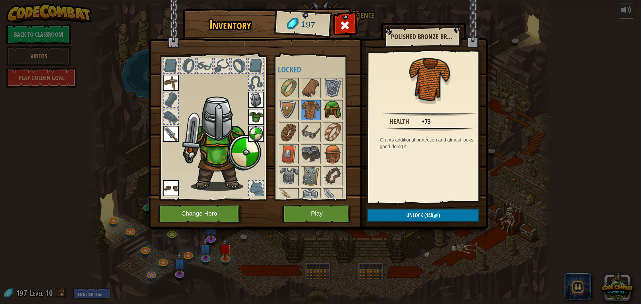
click at [334, 105] on img at bounding box center [332, 110] width 19 height 19
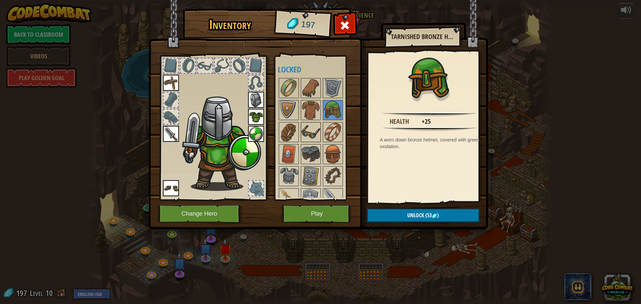
click at [316, 136] on img at bounding box center [310, 132] width 19 height 19
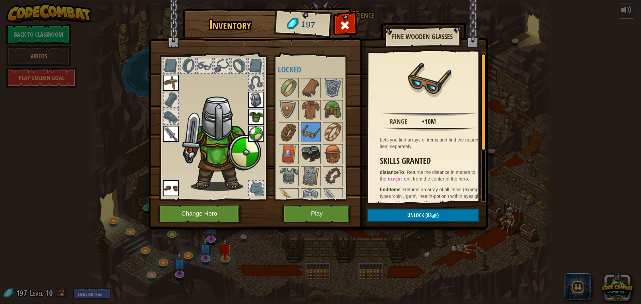
click at [307, 145] on img at bounding box center [310, 154] width 19 height 19
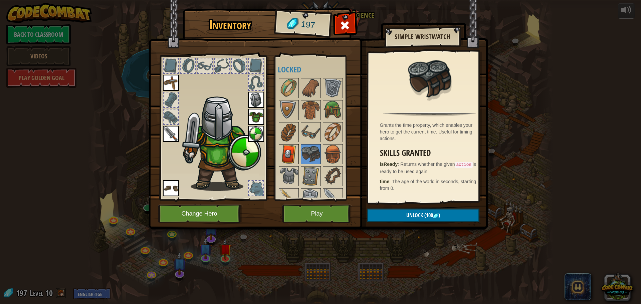
click at [296, 150] on img at bounding box center [288, 154] width 19 height 19
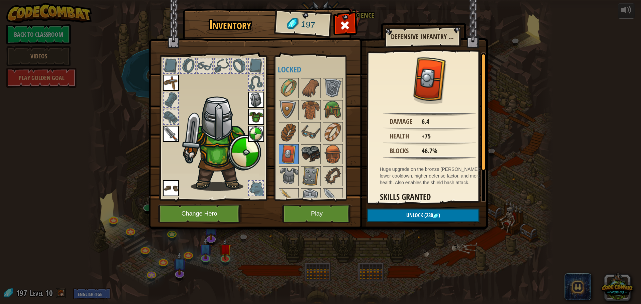
click at [306, 148] on img at bounding box center [310, 154] width 19 height 19
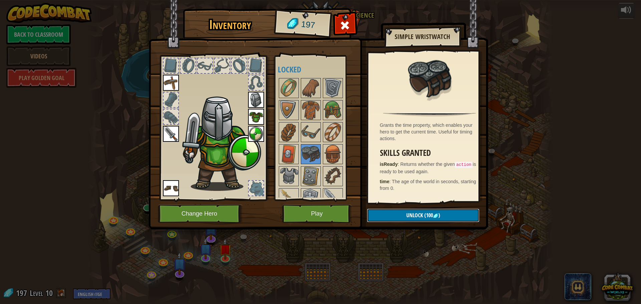
click at [439, 211] on button "Unlock (100 )" at bounding box center [423, 216] width 112 height 14
click at [405, 216] on button "Confirm" at bounding box center [423, 216] width 112 height 14
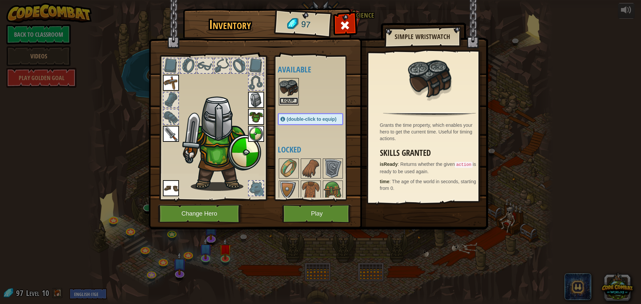
click at [287, 97] on button "Equip" at bounding box center [288, 100] width 19 height 7
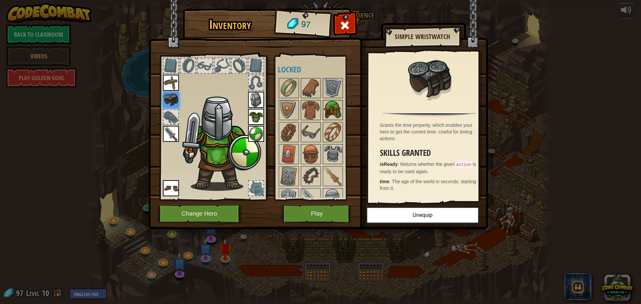
click at [340, 111] on img at bounding box center [332, 110] width 19 height 19
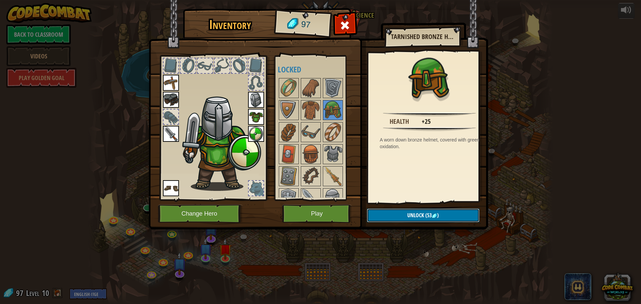
click at [425, 215] on span "(53" at bounding box center [428, 215] width 8 height 7
click at [402, 211] on button "Confirm" at bounding box center [423, 216] width 112 height 14
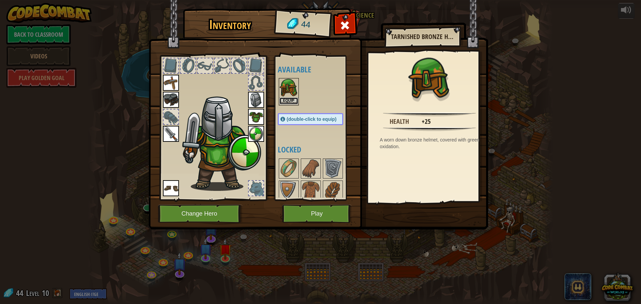
click at [282, 100] on button "Equip" at bounding box center [288, 100] width 19 height 7
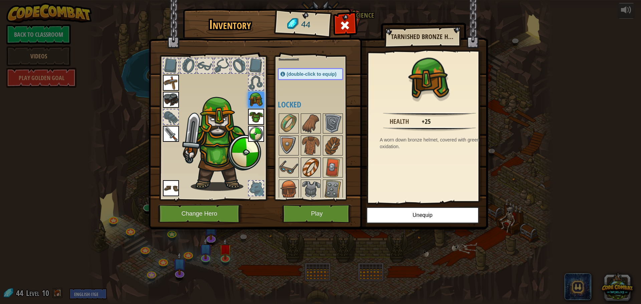
scroll to position [100, 0]
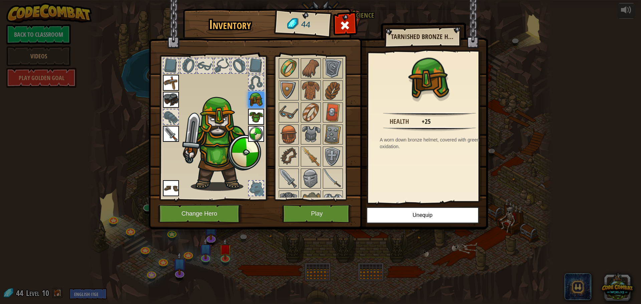
click at [292, 62] on img at bounding box center [288, 68] width 19 height 19
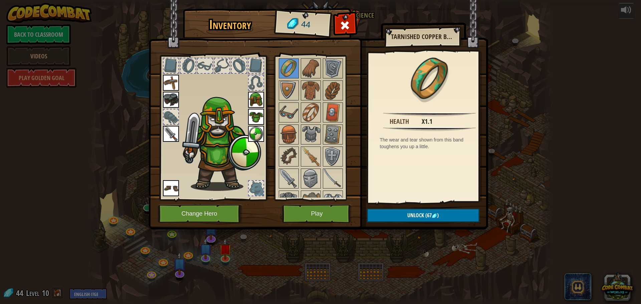
click at [256, 101] on img at bounding box center [256, 100] width 16 height 16
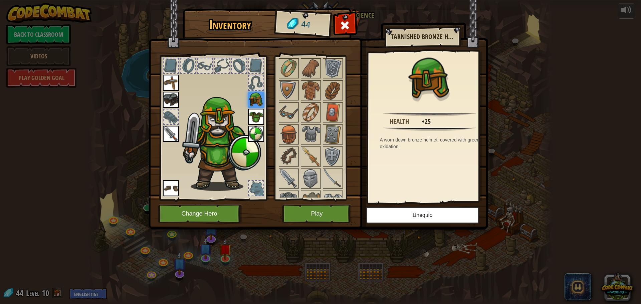
click at [258, 110] on img at bounding box center [256, 117] width 16 height 16
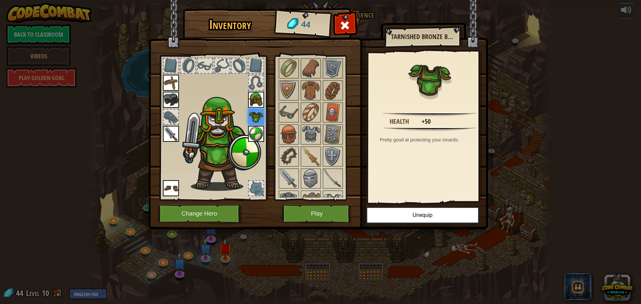
click at [261, 135] on img at bounding box center [256, 134] width 16 height 16
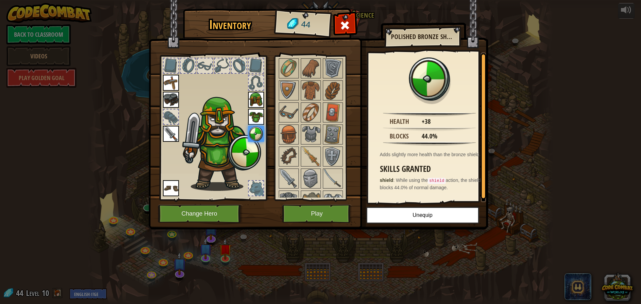
click at [172, 136] on img at bounding box center [171, 134] width 16 height 16
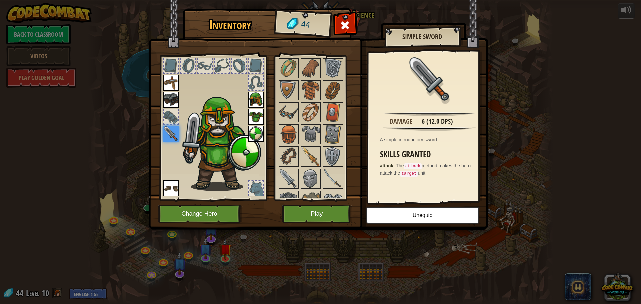
click at [175, 120] on div at bounding box center [170, 116] width 15 height 15
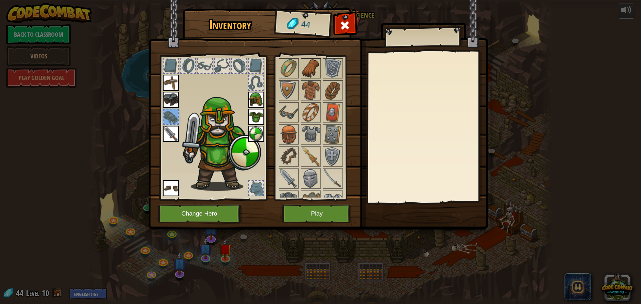
click at [307, 67] on img at bounding box center [310, 68] width 19 height 19
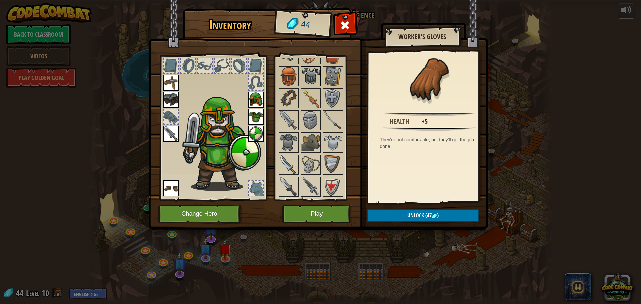
scroll to position [125, 0]
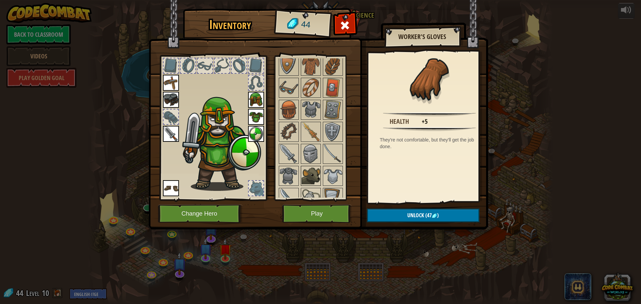
click at [312, 166] on div at bounding box center [311, 176] width 20 height 20
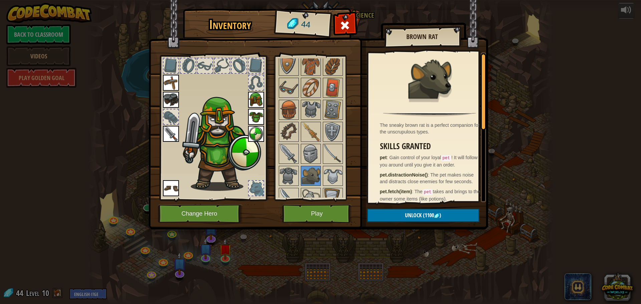
click at [330, 226] on img at bounding box center [317, 108] width 339 height 242
click at [331, 218] on button "Play" at bounding box center [317, 214] width 70 height 18
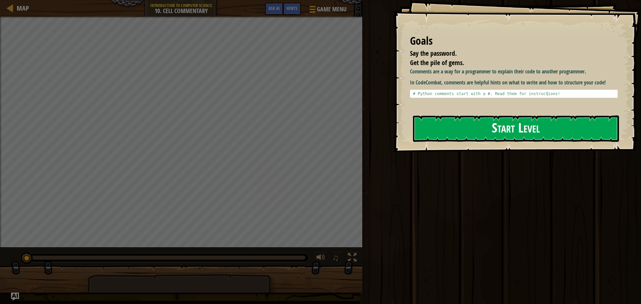
click at [488, 131] on button "Start Level" at bounding box center [516, 128] width 206 height 26
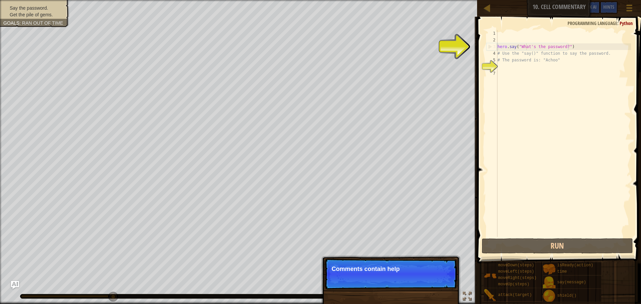
click at [525, 50] on div "hero . say ( "What's the password?" ) # Use the "say()" function to say the pas…" at bounding box center [563, 140] width 135 height 220
type textarea "hero.say("What's the password?")"
click at [502, 65] on div "hero . say ( "What's the password?" ) # Use the "say()" function to say the pas…" at bounding box center [563, 140] width 135 height 220
click at [441, 277] on button "Continue" at bounding box center [438, 278] width 28 height 9
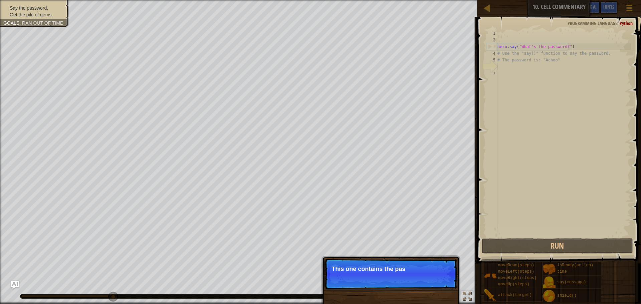
click at [409, 277] on p "Skip (esc) Continue This one contains the pas" at bounding box center [390, 274] width 132 height 31
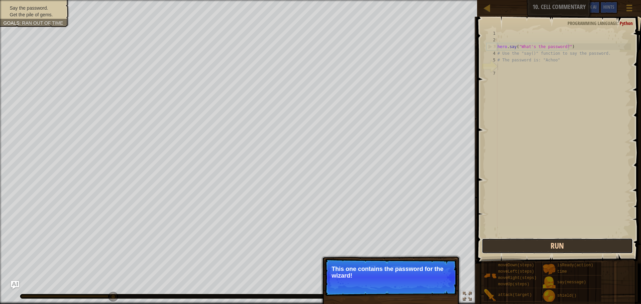
click at [507, 249] on button "Run" at bounding box center [556, 245] width 151 height 15
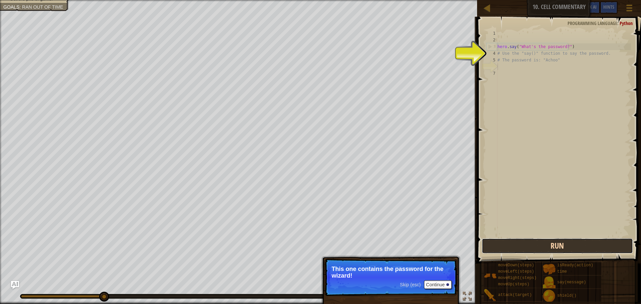
click at [507, 249] on button "Run" at bounding box center [556, 245] width 151 height 15
click at [507, 249] on button "Running" at bounding box center [556, 245] width 151 height 15
click at [507, 249] on button "Run" at bounding box center [556, 245] width 151 height 15
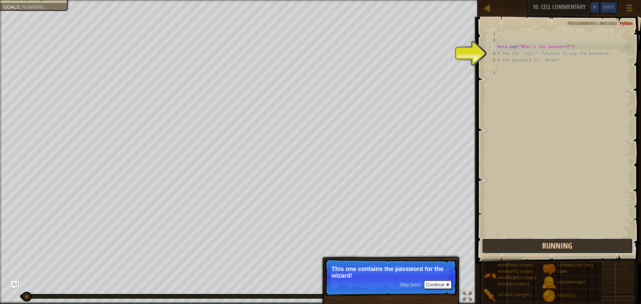
click at [507, 249] on button "Running" at bounding box center [556, 245] width 151 height 15
click at [507, 249] on button "Run" at bounding box center [556, 245] width 151 height 15
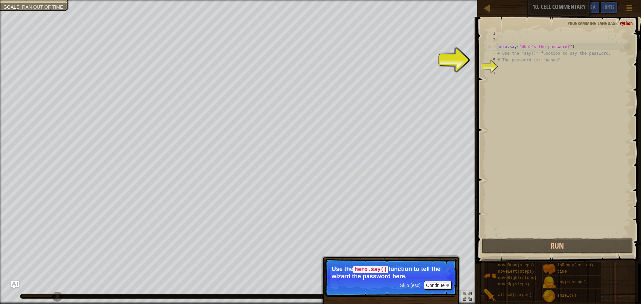
click at [502, 54] on div "hero . say ( "What's the password?" ) # Use the "say()" function to say the pas…" at bounding box center [563, 140] width 135 height 220
type textarea "# Use the "say()" function to say the password."
click at [507, 67] on div "hero . say ( "What's the password?" ) # Use the "say()" function to say the pas…" at bounding box center [563, 140] width 135 height 220
click at [481, 59] on span at bounding box center [559, 130] width 169 height 266
click at [429, 283] on button "Continue" at bounding box center [438, 285] width 28 height 9
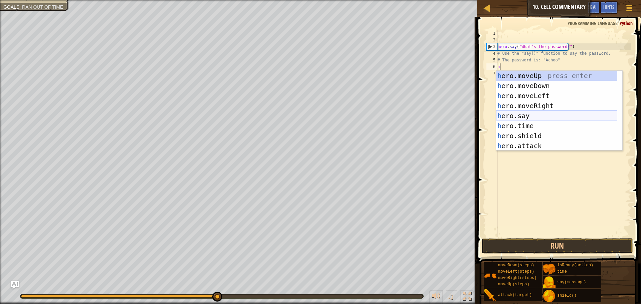
click at [523, 118] on div "h ero.moveUp press enter h ero.moveDown press enter h ero.moveLeft press enter …" at bounding box center [556, 121] width 121 height 100
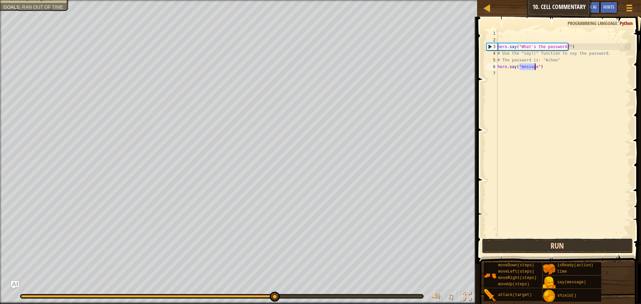
click at [548, 240] on button "Run" at bounding box center [556, 245] width 151 height 15
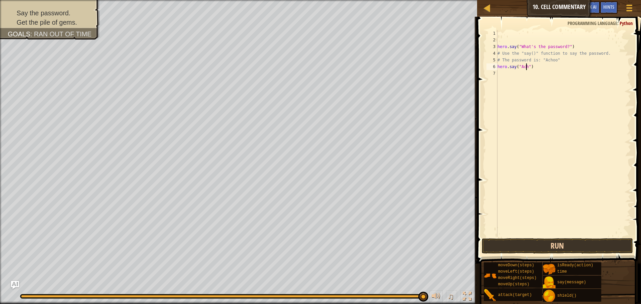
scroll to position [3, 3]
type textarea "hero.say("Achoo")"
click at [596, 245] on button "Run" at bounding box center [556, 245] width 151 height 15
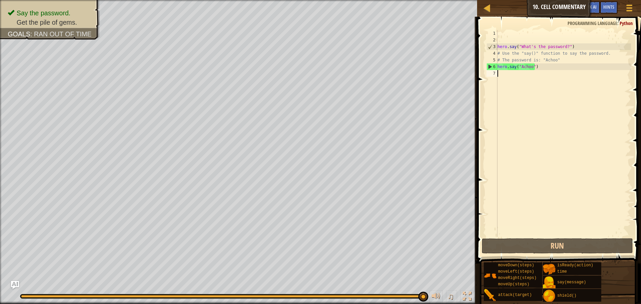
click at [504, 72] on div "hero . say ( "What's the password?" ) # Use the "say()" function to say the pas…" at bounding box center [563, 140] width 135 height 220
type textarea "h"
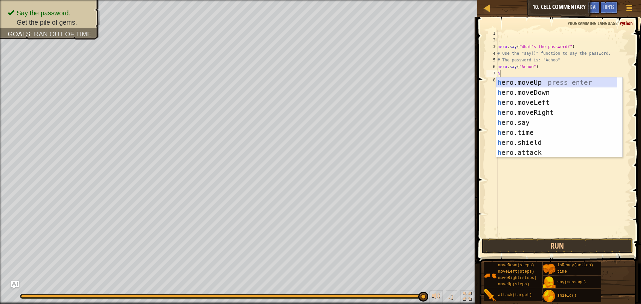
click at [560, 87] on div "h ero.moveUp press enter h ero.moveDown press enter h ero.moveLeft press enter …" at bounding box center [556, 127] width 121 height 100
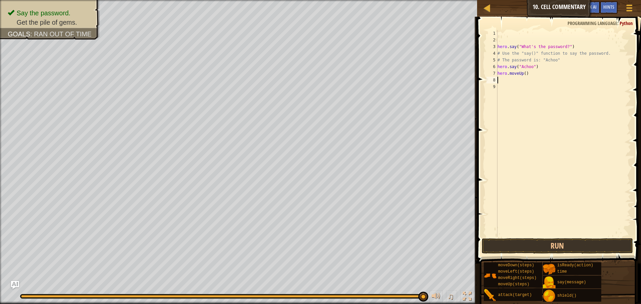
click at [603, 237] on div "1 2 3 4 5 6 7 8 9 hero . say ( "What's the password?" ) # Use the "say()" funct…" at bounding box center [558, 153] width 166 height 266
click at [598, 245] on button "Run" at bounding box center [556, 245] width 151 height 15
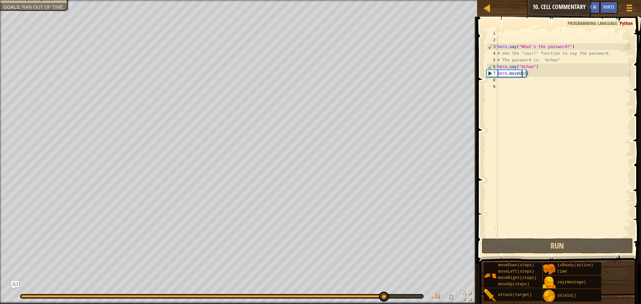
click at [522, 73] on div "hero . say ( "What's the password?" ) # Use the "say()" function to say the pas…" at bounding box center [563, 140] width 135 height 220
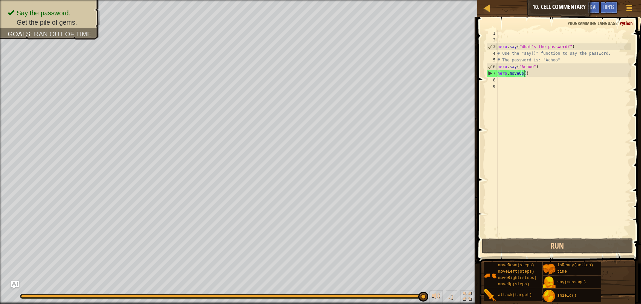
click at [523, 76] on div "hero . say ( "What's the password?" ) # Use the "say()" function to say the pas…" at bounding box center [563, 140] width 135 height 220
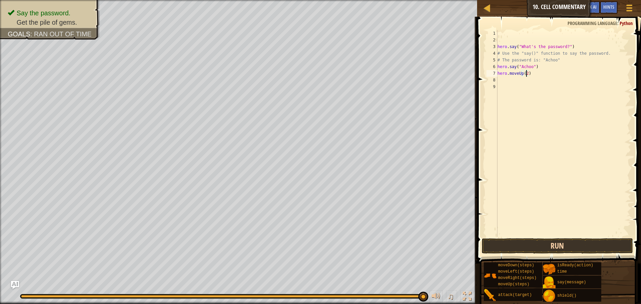
type textarea "hero.moveUp(2)"
click at [533, 246] on button "Run" at bounding box center [556, 245] width 151 height 15
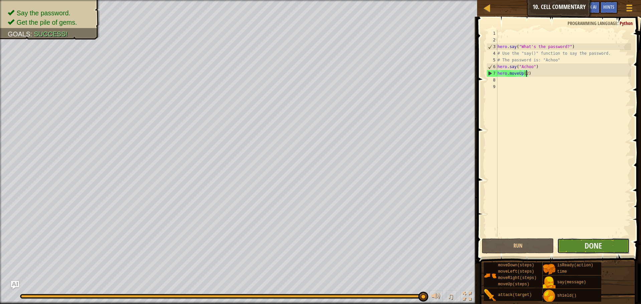
click at [576, 247] on button "Done" at bounding box center [593, 245] width 72 height 15
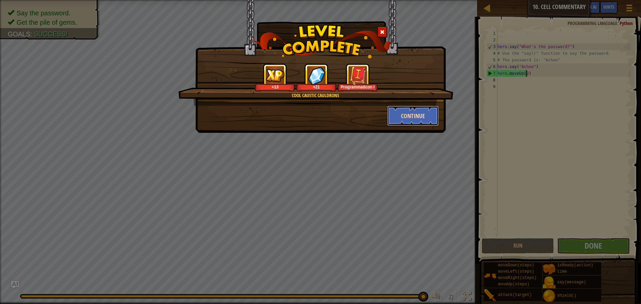
click at [412, 117] on button "Continue" at bounding box center [413, 116] width 52 height 20
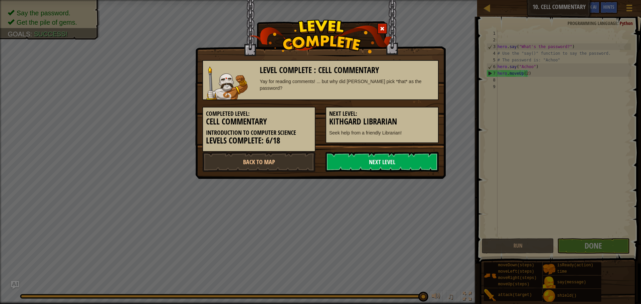
click at [356, 159] on link "Next Level" at bounding box center [381, 162] width 113 height 20
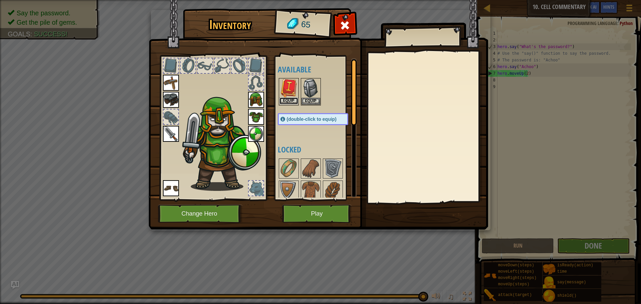
click at [286, 98] on button "Equip" at bounding box center [288, 100] width 19 height 7
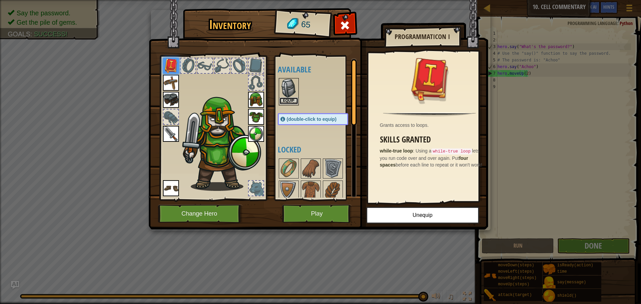
click at [289, 98] on button "Equip" at bounding box center [288, 100] width 19 height 7
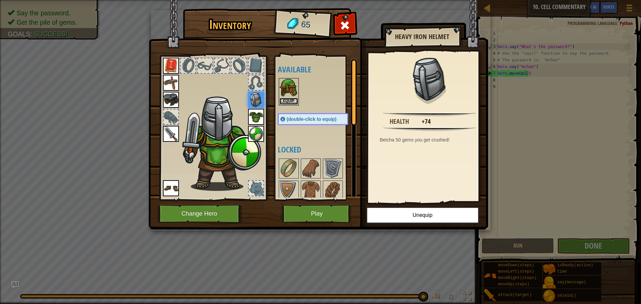
click at [289, 98] on button "Equip" at bounding box center [288, 101] width 19 height 7
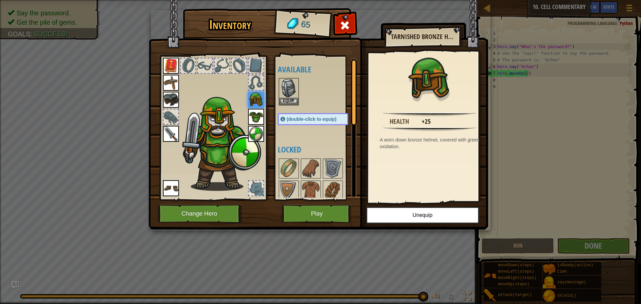
click at [165, 65] on img at bounding box center [171, 66] width 16 height 16
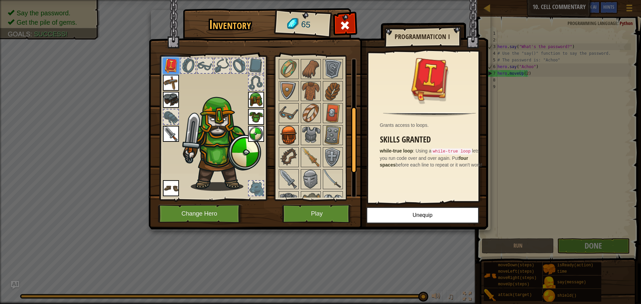
scroll to position [100, 0]
click at [316, 92] on img at bounding box center [310, 90] width 19 height 19
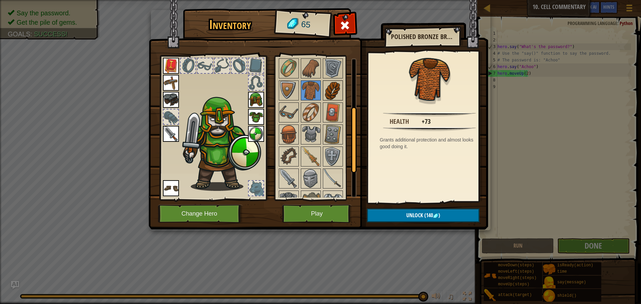
click at [325, 91] on img at bounding box center [332, 90] width 19 height 19
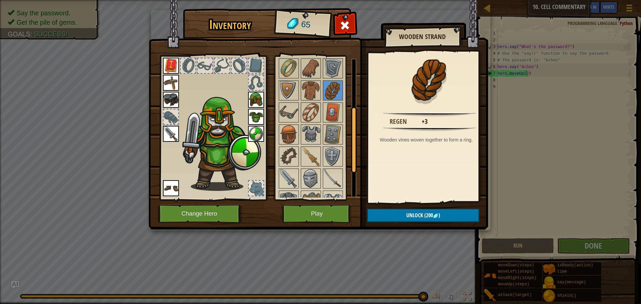
click at [322, 114] on div at bounding box center [320, 156] width 84 height 198
click at [306, 112] on img at bounding box center [310, 112] width 19 height 19
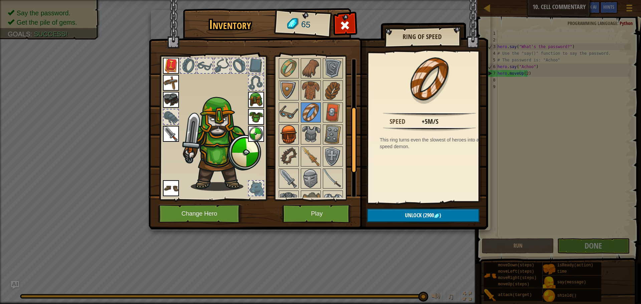
click at [282, 142] on img at bounding box center [288, 134] width 19 height 19
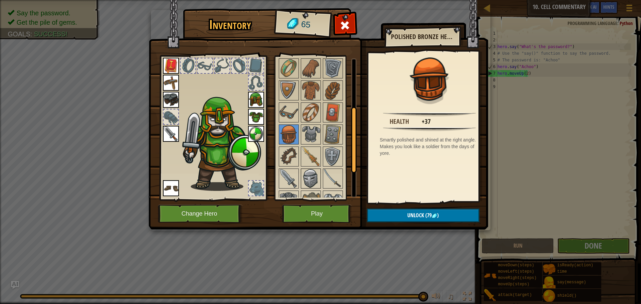
click at [305, 174] on img at bounding box center [310, 178] width 19 height 19
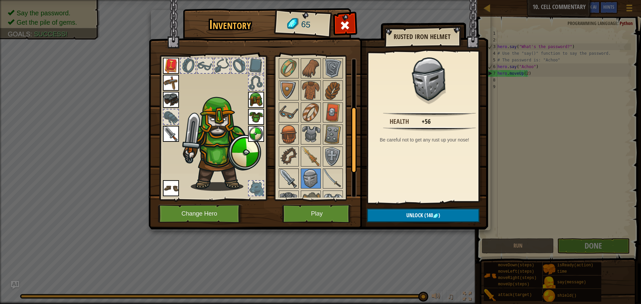
click at [298, 174] on div at bounding box center [289, 178] width 20 height 20
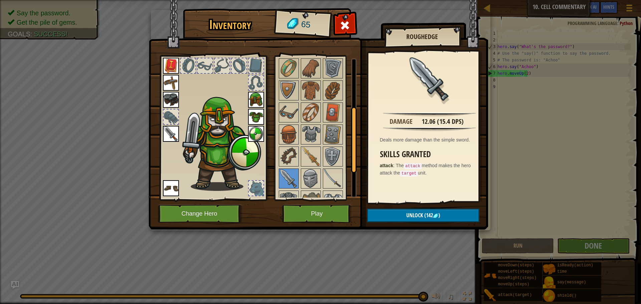
click at [331, 167] on div at bounding box center [320, 156] width 84 height 198
click at [331, 169] on img at bounding box center [332, 178] width 19 height 19
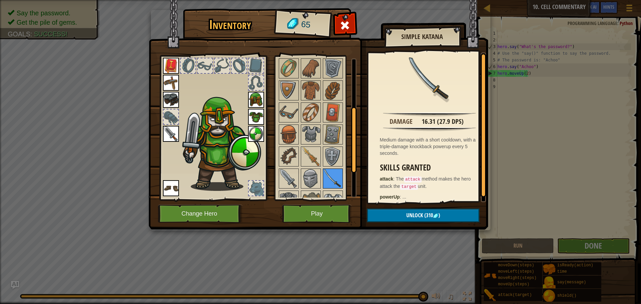
click at [327, 177] on img at bounding box center [332, 178] width 19 height 19
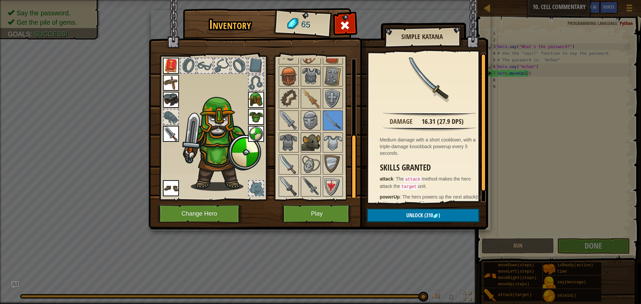
click at [309, 133] on img at bounding box center [310, 142] width 19 height 19
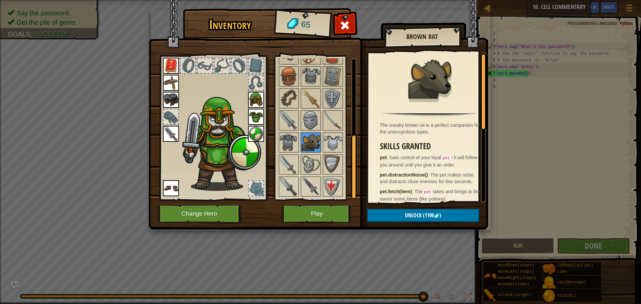
click at [307, 152] on div at bounding box center [311, 142] width 20 height 20
click at [306, 157] on img at bounding box center [310, 164] width 19 height 19
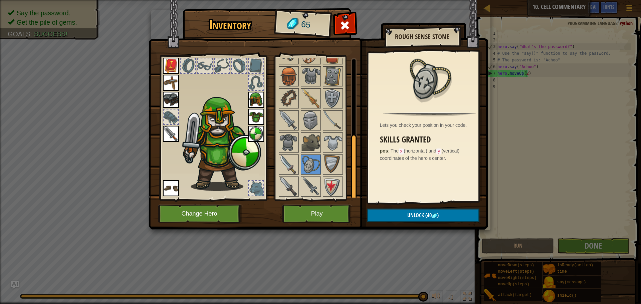
click at [321, 102] on div at bounding box center [320, 98] width 84 height 198
click at [310, 102] on img at bounding box center [310, 98] width 19 height 19
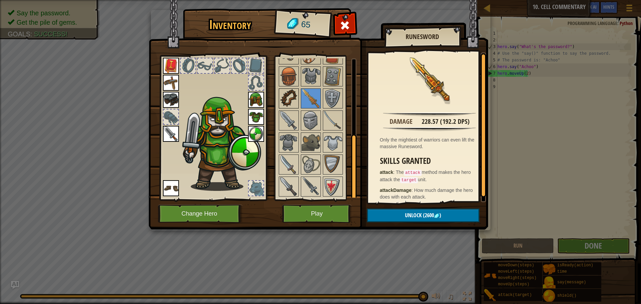
click at [294, 97] on img at bounding box center [288, 98] width 19 height 19
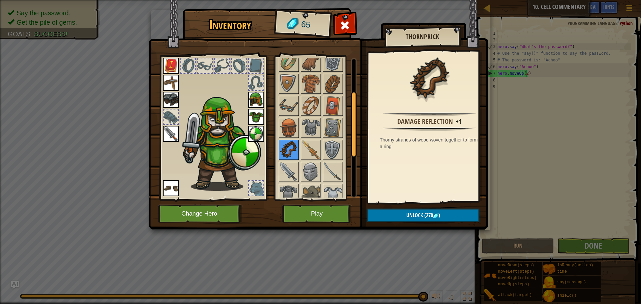
scroll to position [58, 0]
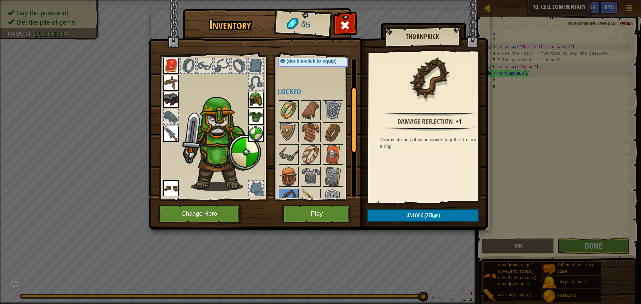
click at [279, 106] on div at bounding box center [289, 110] width 20 height 20
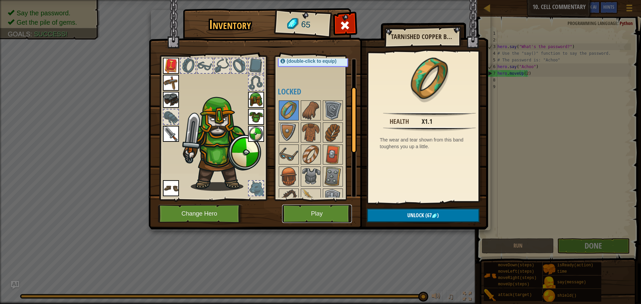
click at [331, 205] on button "Play" at bounding box center [317, 214] width 70 height 18
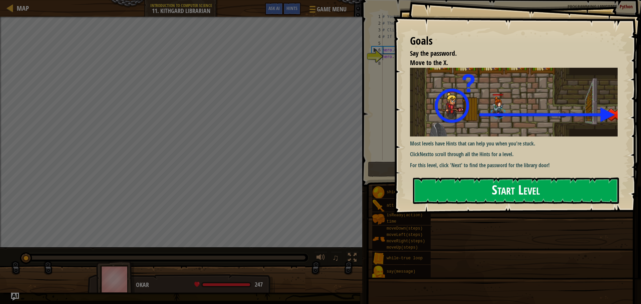
click at [455, 190] on button "Start Level" at bounding box center [516, 190] width 206 height 26
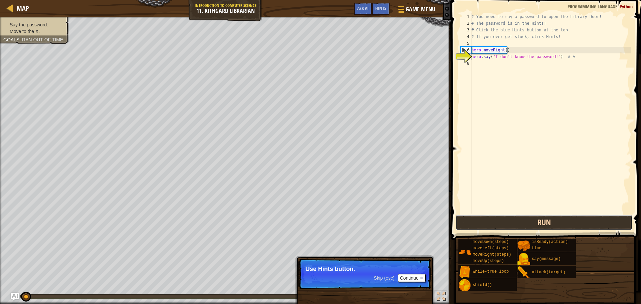
click at [476, 220] on button "Run" at bounding box center [543, 222] width 176 height 15
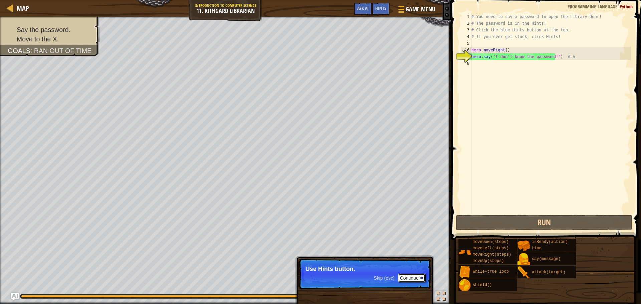
click at [398, 277] on button "Continue" at bounding box center [412, 278] width 28 height 9
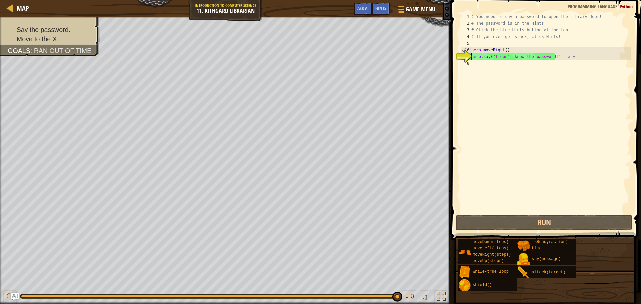
click at [476, 61] on div "# You need to say a password to open the Library Door! # The password is in the…" at bounding box center [550, 120] width 161 height 214
click at [480, 57] on div "# You need to say a password to open the Library Door! # The password is in the…" at bounding box center [550, 120] width 161 height 214
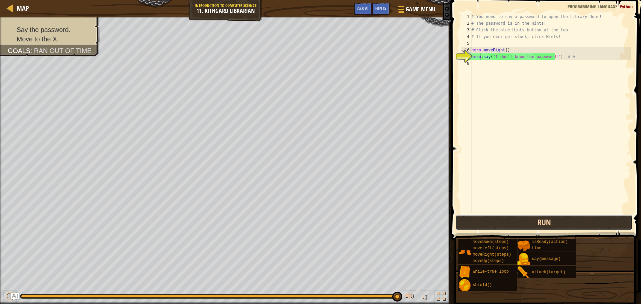
drag, startPoint x: 542, startPoint y: 220, endPoint x: 536, endPoint y: 220, distance: 6.0
click at [536, 220] on button "Run" at bounding box center [543, 222] width 176 height 15
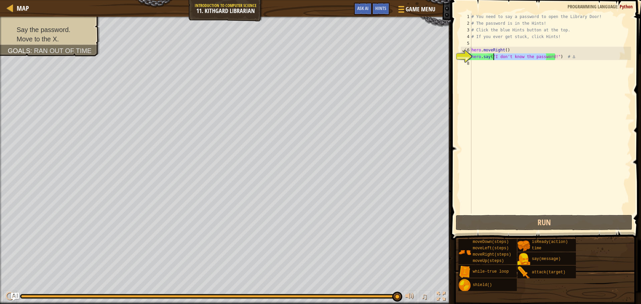
drag, startPoint x: 547, startPoint y: 56, endPoint x: 493, endPoint y: 57, distance: 53.4
click at [493, 57] on div "# You need to say a password to open the Library Door! # The password is in the…" at bounding box center [550, 120] width 161 height 214
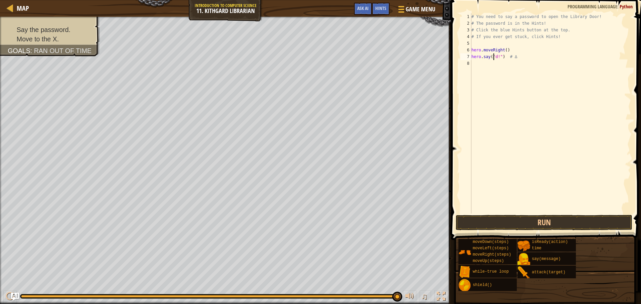
click at [494, 57] on div "# You need to say a password to open the Library Door! # The password is in the…" at bounding box center [550, 120] width 161 height 214
type textarea "hero.say("!") # ∆"
click at [508, 227] on button "Run" at bounding box center [543, 222] width 176 height 15
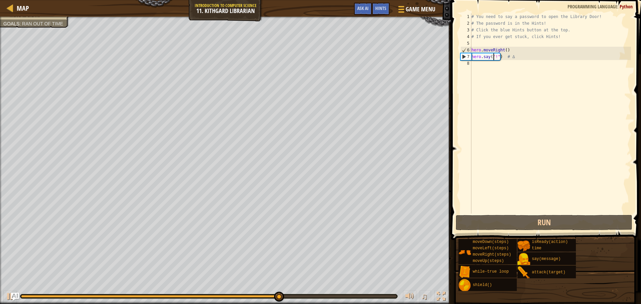
click at [472, 67] on div "# You need to say a password to open the Library Door! # The password is in the…" at bounding box center [550, 120] width 161 height 214
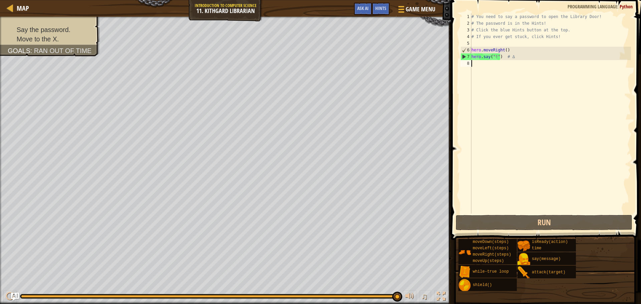
type textarea "h"
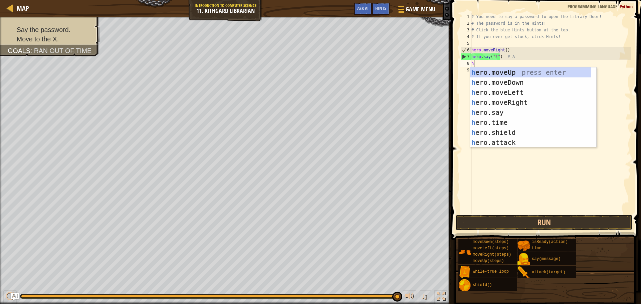
scroll to position [3, 0]
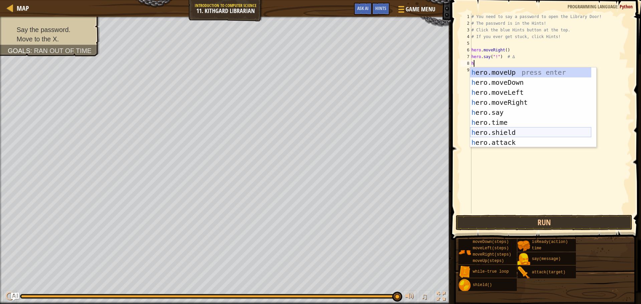
click at [501, 137] on div "h ero.moveUp press enter h ero.moveDown press enter h ero.moveLeft press enter …" at bounding box center [530, 117] width 121 height 100
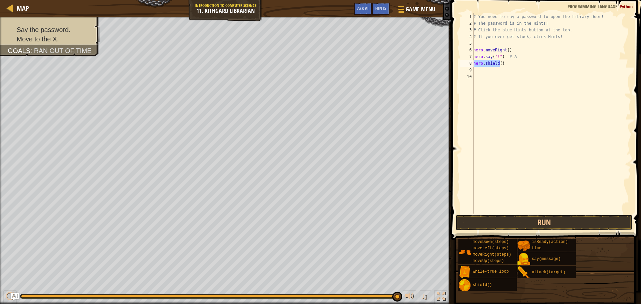
drag, startPoint x: 499, startPoint y: 62, endPoint x: 468, endPoint y: 66, distance: 31.3
click at [468, 66] on div "1 2 3 4 5 6 7 8 9 10 # You need to say a password to open the Library Door! # T…" at bounding box center [545, 113] width 172 height 200
type textarea ")"
click at [475, 65] on div "# You need to say a password to open the Library Door! # The password is in the…" at bounding box center [551, 120] width 159 height 214
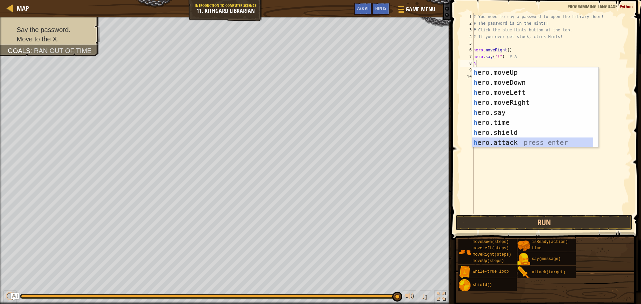
click at [501, 139] on div "h ero.moveUp press enter h ero.moveDown press enter h ero.moveLeft press enter …" at bounding box center [532, 117] width 121 height 100
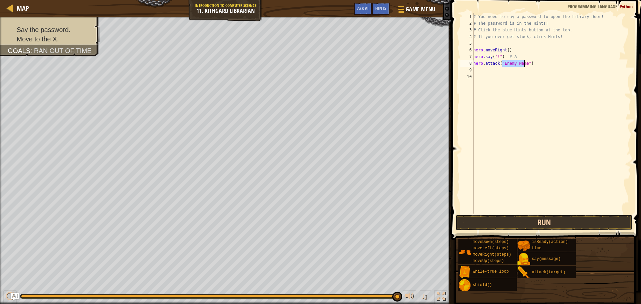
type textarea "hero.attack("Enemy Name")"
click at [528, 219] on button "Run" at bounding box center [543, 222] width 176 height 15
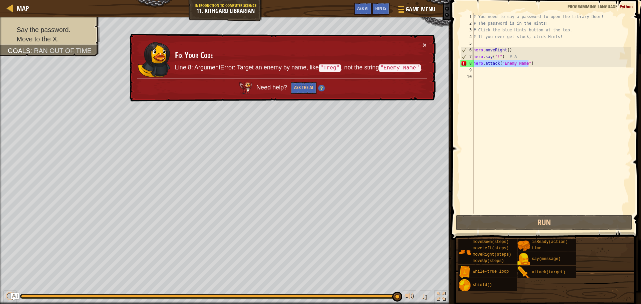
click at [437, 61] on div "Map Introduction to Computer Science 11. Kithgard Librarian Game Menu Done Hint…" at bounding box center [320, 152] width 641 height 304
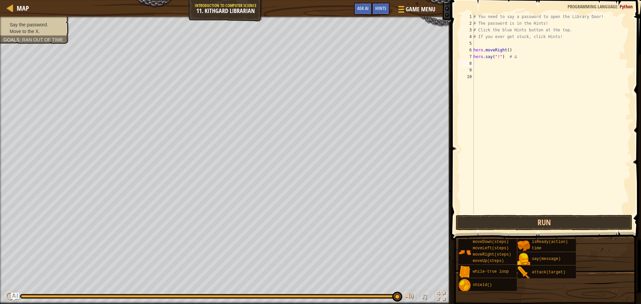
click at [24, 37] on div "Goals : Ran out of time" at bounding box center [33, 39] width 60 height 7
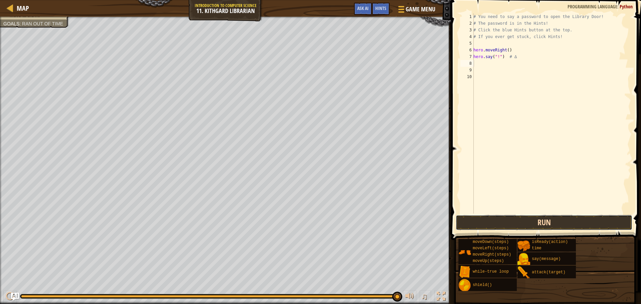
click at [484, 221] on button "Run" at bounding box center [543, 222] width 176 height 15
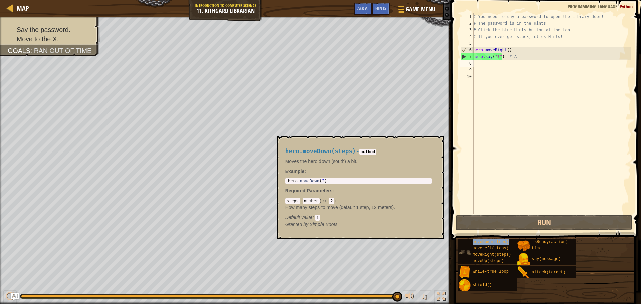
click at [480, 241] on span "moveDown(steps)" at bounding box center [490, 242] width 36 height 5
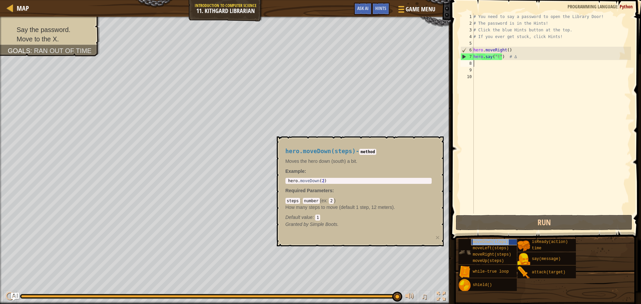
click at [480, 241] on span "moveDown(steps)" at bounding box center [490, 242] width 36 height 5
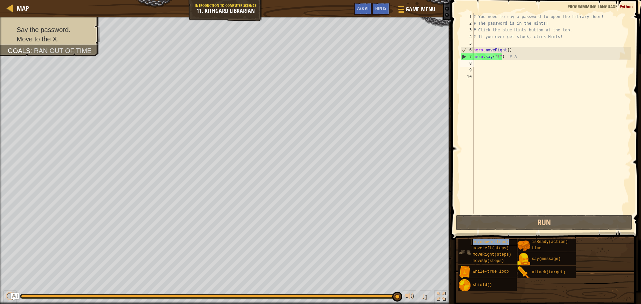
click at [480, 241] on span "moveDown(steps)" at bounding box center [490, 242] width 36 height 5
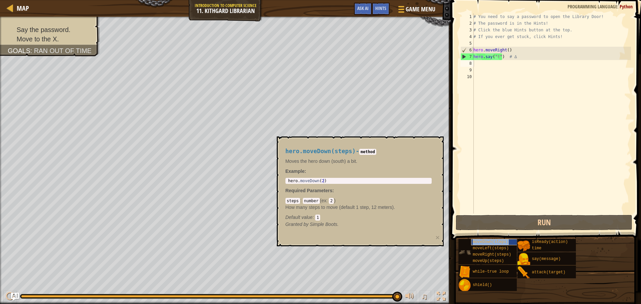
click at [480, 241] on span "moveDown(steps)" at bounding box center [490, 242] width 36 height 5
drag, startPoint x: 468, startPoint y: 150, endPoint x: 491, endPoint y: 102, distance: 53.7
drag, startPoint x: 624, startPoint y: 10, endPoint x: 563, endPoint y: 34, distance: 65.9
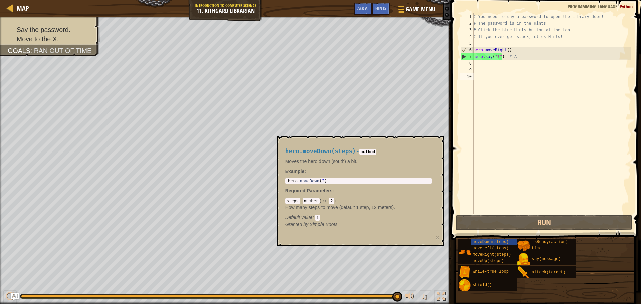
click at [624, 10] on div "Programming language : Python" at bounding box center [600, 6] width 72 height 7
click at [496, 55] on div "# You need to say a password to open the Library Door! # The password is in the…" at bounding box center [551, 120] width 159 height 214
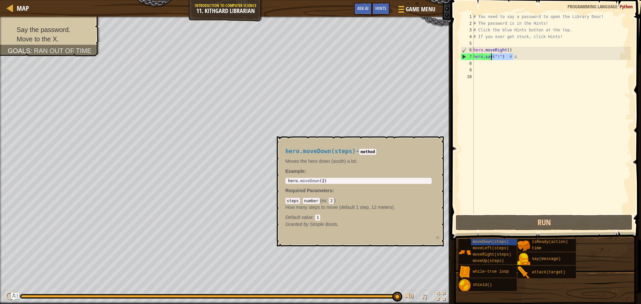
type textarea "hero.say("!") # ∆"
click at [496, 55] on div "# You need to say a password to open the Library Door! # The password is in the…" at bounding box center [551, 120] width 159 height 214
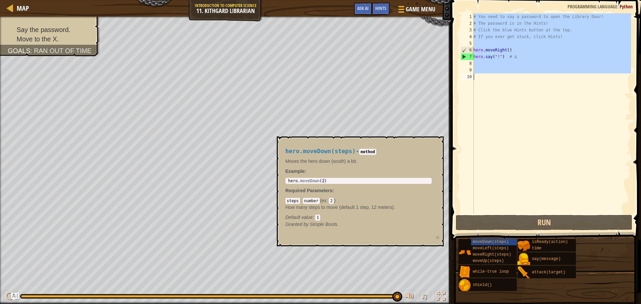
click at [496, 55] on div "# You need to say a password to open the Library Door! # The password is in the…" at bounding box center [551, 120] width 159 height 214
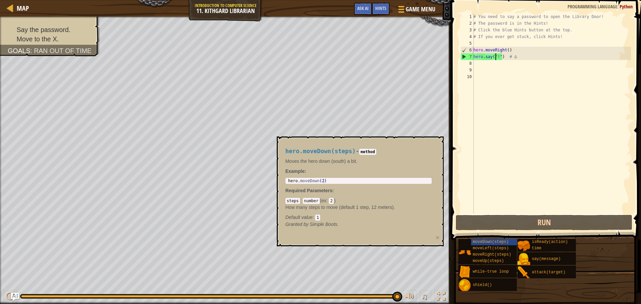
click at [496, 56] on div "# You need to say a password to open the Library Door! # The password is in the…" at bounding box center [551, 120] width 159 height 214
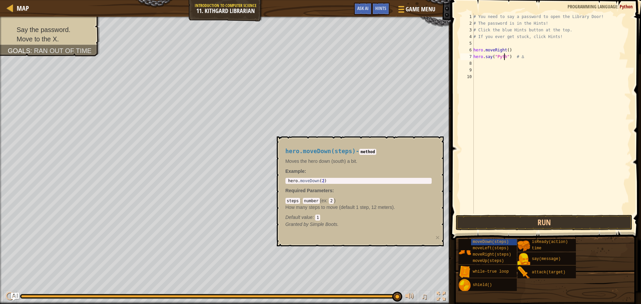
scroll to position [3, 3]
click at [565, 226] on button "Run" at bounding box center [543, 222] width 176 height 15
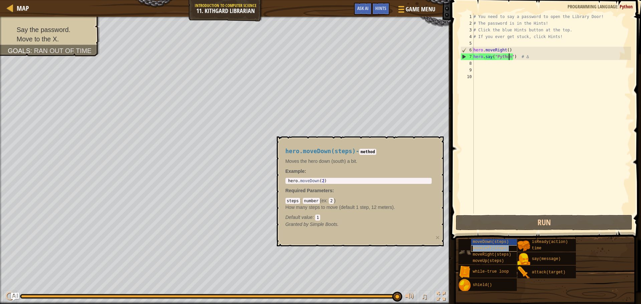
click at [488, 245] on div "moveLeft(steps)" at bounding box center [503, 248] width 64 height 6
click at [488, 244] on span "moveDown(steps)" at bounding box center [490, 242] width 36 height 5
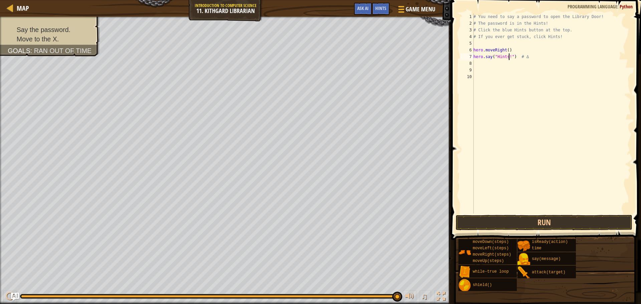
type textarea "hero.say("Hints!") # ∆"
click at [519, 227] on button "Run" at bounding box center [543, 222] width 176 height 15
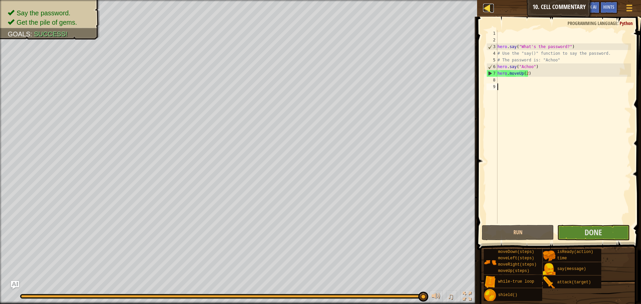
click at [485, 11] on div at bounding box center [487, 8] width 8 height 8
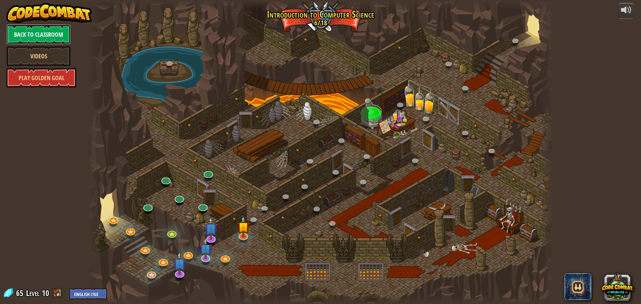
click at [47, 27] on link "Back to Classroom" at bounding box center [38, 34] width 64 height 20
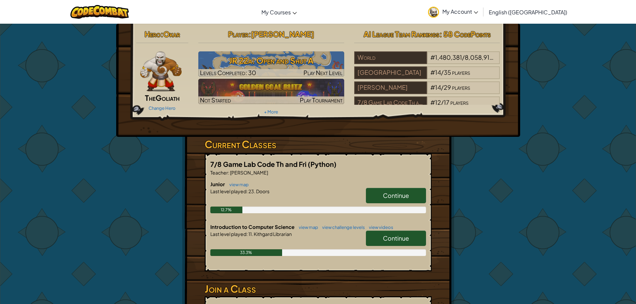
click at [395, 243] on link "Continue" at bounding box center [396, 238] width 60 height 15
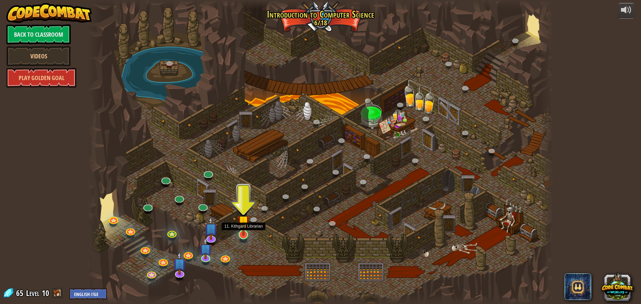
click at [244, 234] on img at bounding box center [243, 221] width 12 height 28
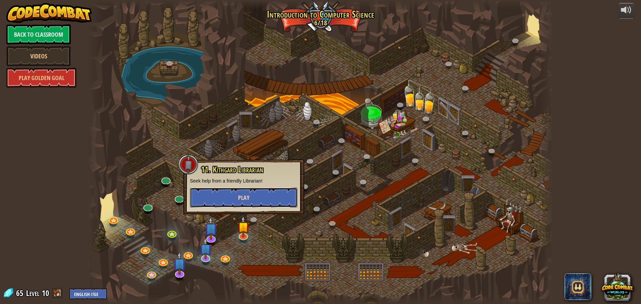
click at [246, 196] on span "Play" at bounding box center [243, 197] width 11 height 8
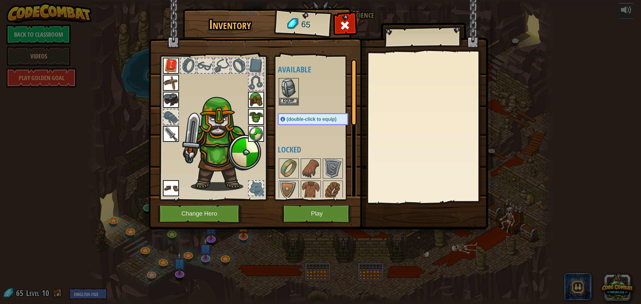
click at [259, 184] on div at bounding box center [256, 188] width 15 height 15
click at [355, 27] on div at bounding box center [344, 27] width 21 height 21
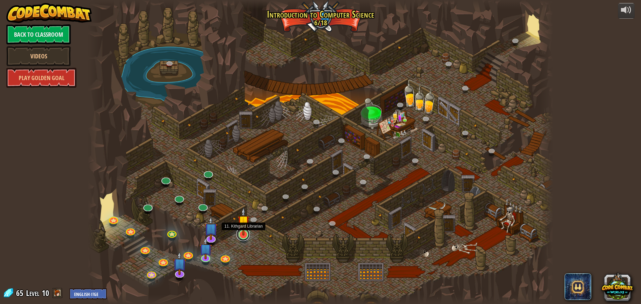
click at [246, 237] on link at bounding box center [242, 234] width 13 height 13
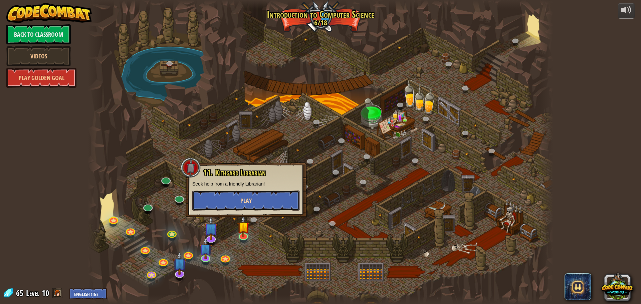
click at [260, 201] on button "Play" at bounding box center [245, 200] width 107 height 20
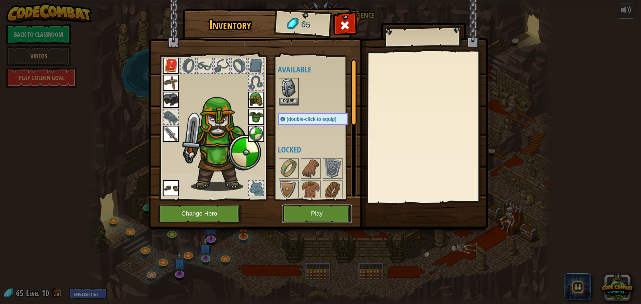
click at [343, 213] on button "Play" at bounding box center [317, 214] width 70 height 18
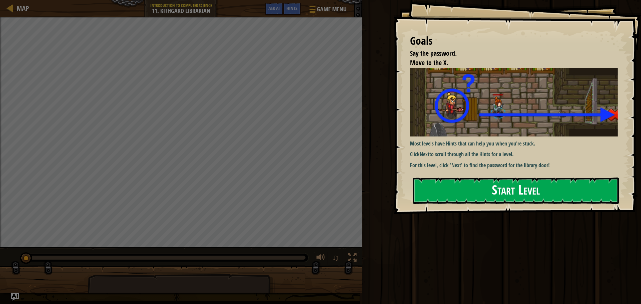
click at [499, 179] on button "Start Level" at bounding box center [516, 190] width 206 height 26
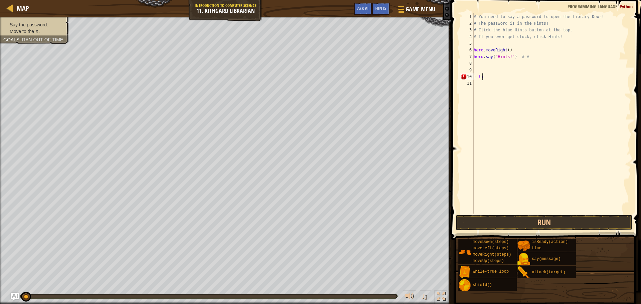
scroll to position [3, 0]
type textarea "i"
click at [379, 8] on span "Hints" at bounding box center [380, 8] width 11 height 6
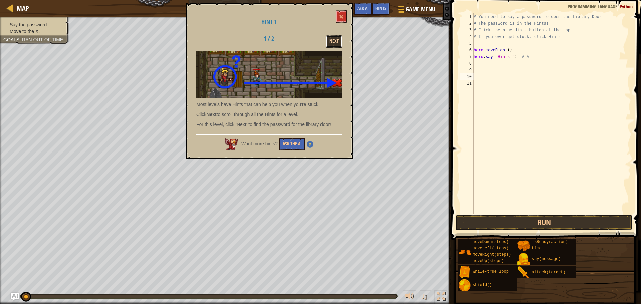
click at [332, 40] on button "Next" at bounding box center [334, 41] width 16 height 12
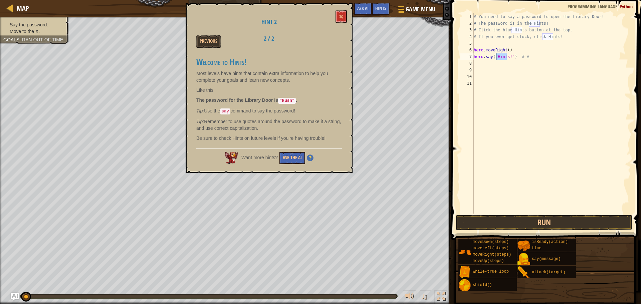
drag, startPoint x: 507, startPoint y: 57, endPoint x: 496, endPoint y: 55, distance: 10.8
click at [496, 55] on div "# You need to say a password to open the Library Door! # The password is in the…" at bounding box center [551, 120] width 158 height 214
type textarea "hero.say("Hush!") # ∆"
click at [547, 227] on button "Run" at bounding box center [543, 222] width 176 height 15
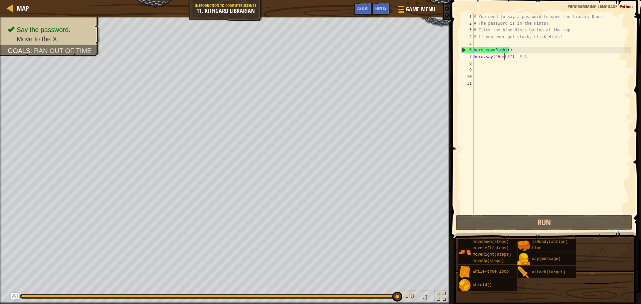
click at [478, 66] on div "# You need to say a password to open the Library Door! # The password is in the…" at bounding box center [551, 120] width 158 height 214
type textarea "h"
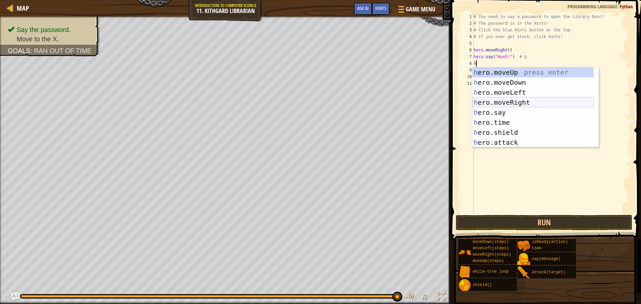
click at [505, 100] on div "h ero.moveUp press enter h ero.moveDown press enter h ero.moveLeft press enter …" at bounding box center [532, 117] width 121 height 100
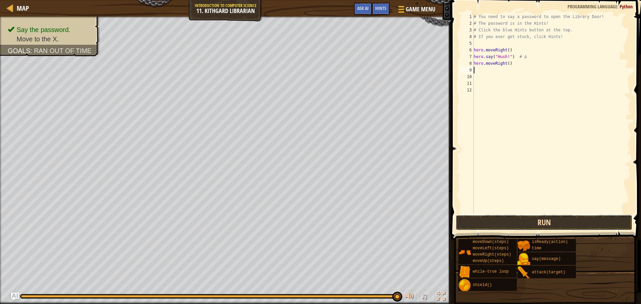
click at [553, 221] on button "Run" at bounding box center [543, 222] width 176 height 15
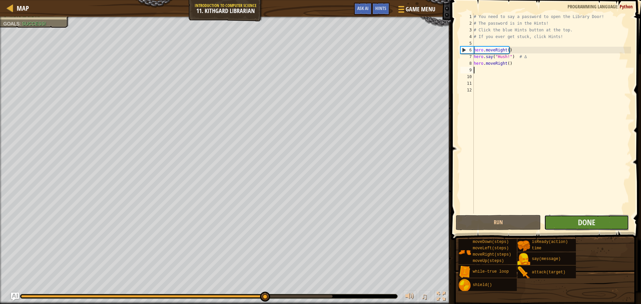
click at [553, 222] on button "Done" at bounding box center [586, 222] width 85 height 15
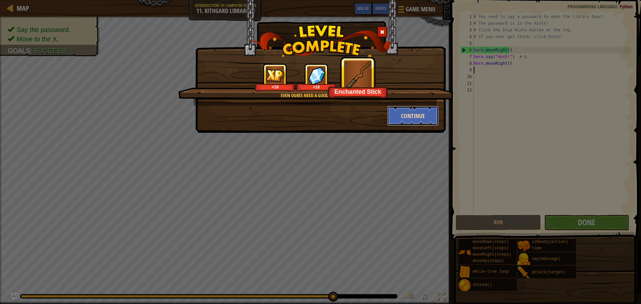
click at [409, 113] on button "Continue" at bounding box center [413, 116] width 52 height 20
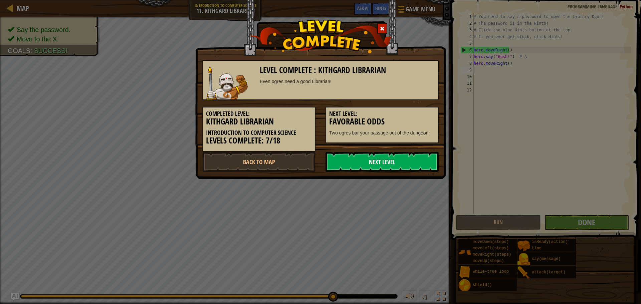
click at [378, 158] on link "Next Level" at bounding box center [381, 162] width 113 height 20
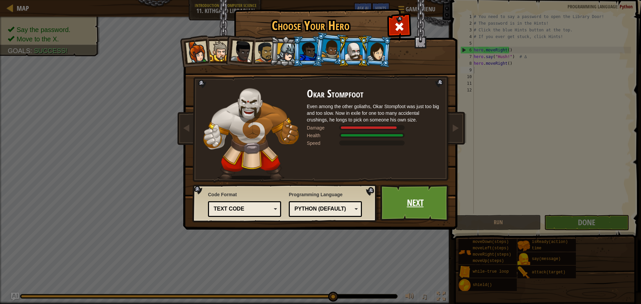
click at [409, 200] on link "Next" at bounding box center [415, 202] width 70 height 37
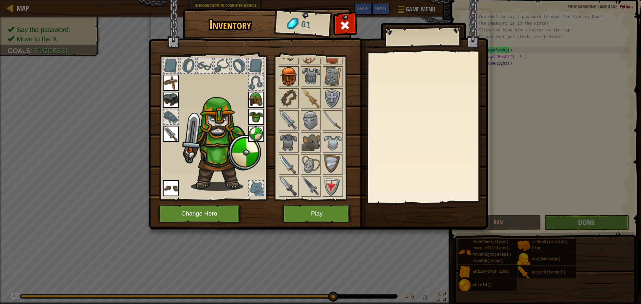
scroll to position [132, 0]
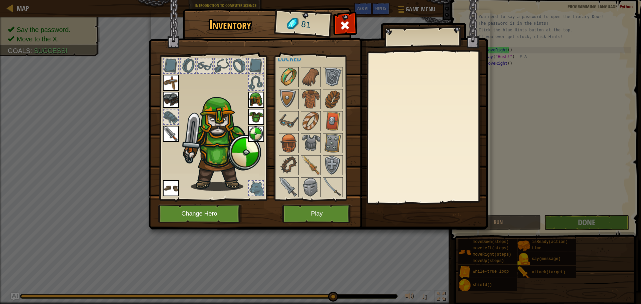
click at [295, 74] on img at bounding box center [288, 77] width 19 height 19
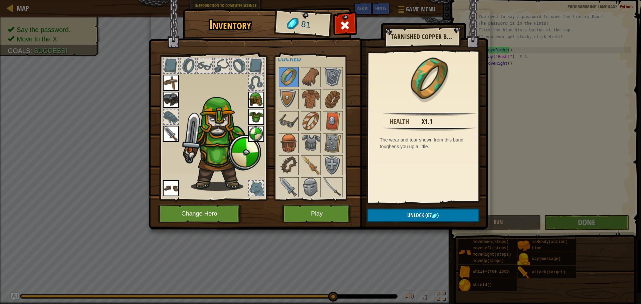
drag, startPoint x: 422, startPoint y: 231, endPoint x: 418, endPoint y: 219, distance: 13.0
click at [421, 230] on div "Inventory 81 Available Equip Equip Equip Equip Equip Equip Equip Equip (double-…" at bounding box center [320, 152] width 641 height 304
click at [418, 218] on span "Unlock" at bounding box center [415, 215] width 17 height 7
click at [406, 220] on button "Confirm" at bounding box center [423, 216] width 112 height 14
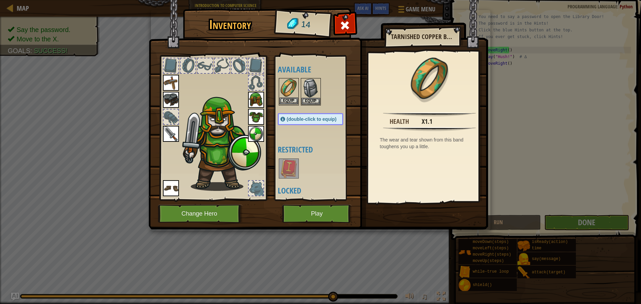
click at [288, 97] on img at bounding box center [288, 88] width 19 height 19
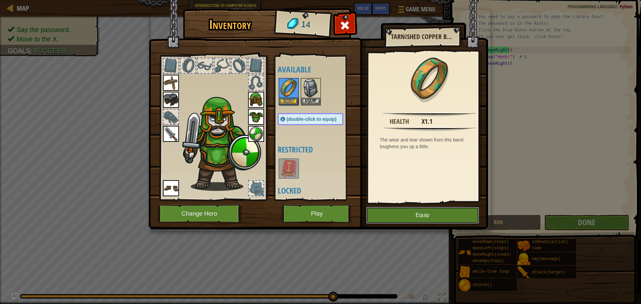
drag, startPoint x: 418, startPoint y: 208, endPoint x: 410, endPoint y: 207, distance: 7.7
click at [417, 208] on button "Equip" at bounding box center [422, 215] width 113 height 17
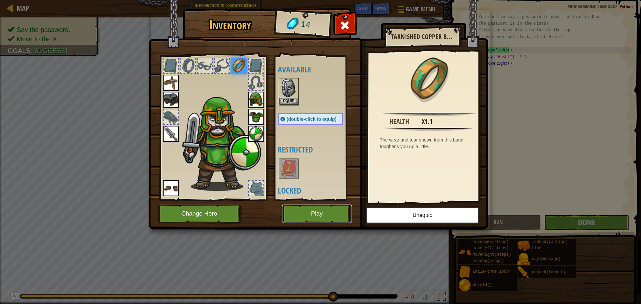
click at [301, 208] on button "Play" at bounding box center [317, 214] width 70 height 18
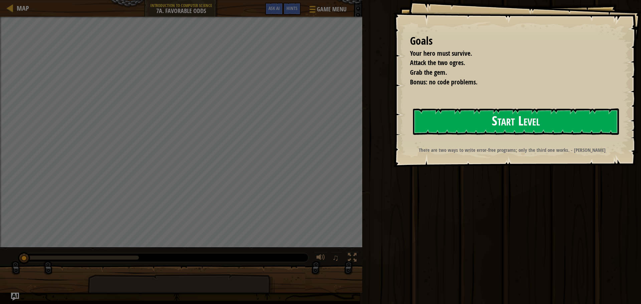
click at [494, 118] on button "Start Level" at bounding box center [516, 121] width 206 height 26
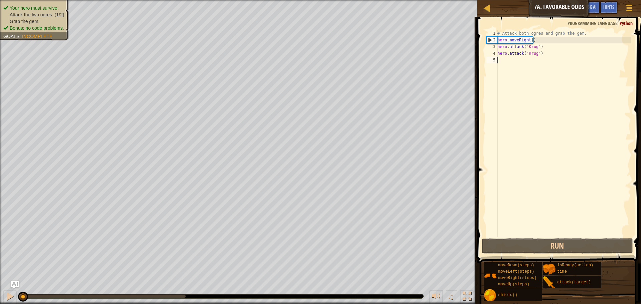
type textarea "h"
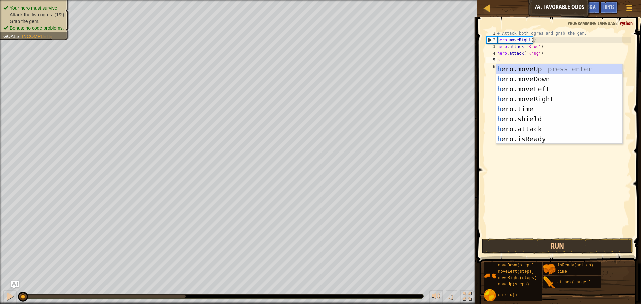
scroll to position [3, 0]
click at [537, 97] on div "h ero.moveUp press enter h ero.moveDown press enter h ero.moveLeft press enter …" at bounding box center [559, 114] width 126 height 100
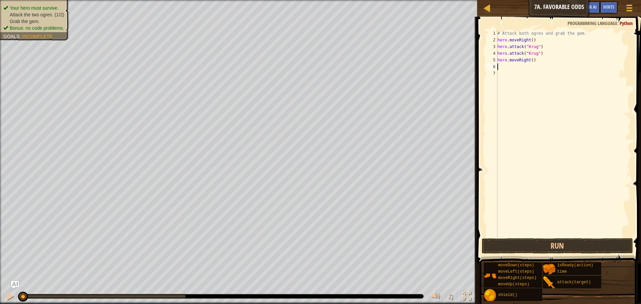
type textarea "h"
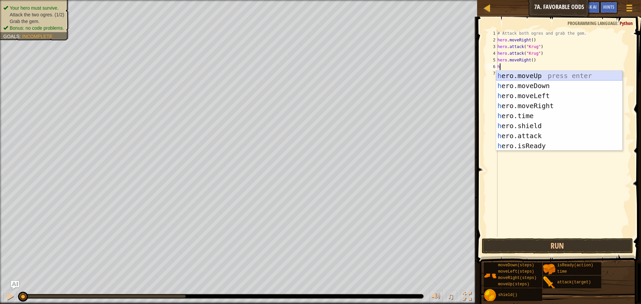
click at [518, 76] on div "h ero.moveUp press enter h ero.moveDown press enter h ero.moveLeft press enter …" at bounding box center [559, 121] width 126 height 100
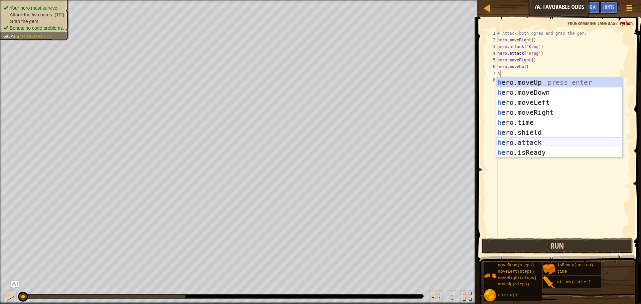
click at [544, 141] on div "h ero.moveUp press enter h ero.moveDown press enter h ero.moveLeft press enter …" at bounding box center [559, 127] width 126 height 100
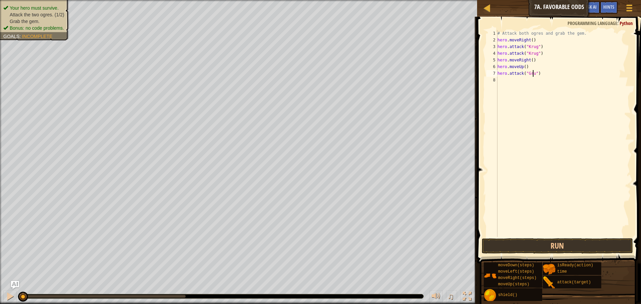
scroll to position [3, 3]
type textarea "hero.attack("Grump")"
click at [502, 77] on div "# Attack both ogres and grab the gem. hero . moveRight ( ) hero . attack ( "Kru…" at bounding box center [563, 140] width 135 height 220
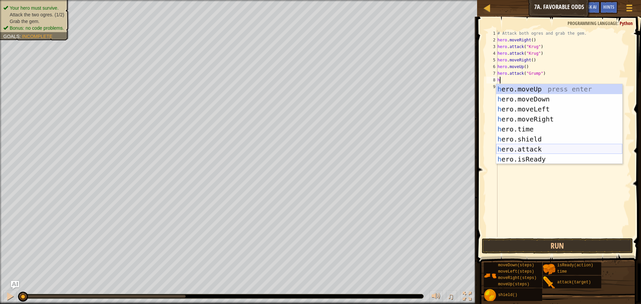
click at [529, 151] on div "h ero.moveUp press enter h ero.moveDown press enter h ero.moveLeft press enter …" at bounding box center [559, 134] width 126 height 100
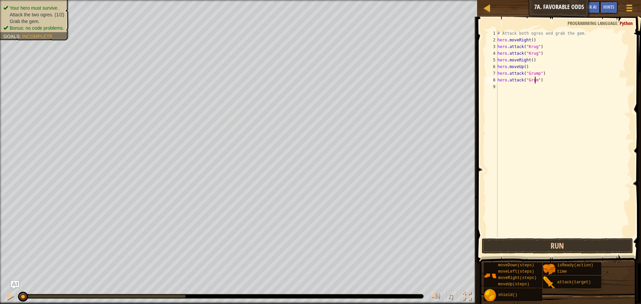
scroll to position [3, 3]
type textarea "hero.attack("Grump")"
click at [526, 242] on button "Run" at bounding box center [556, 245] width 151 height 15
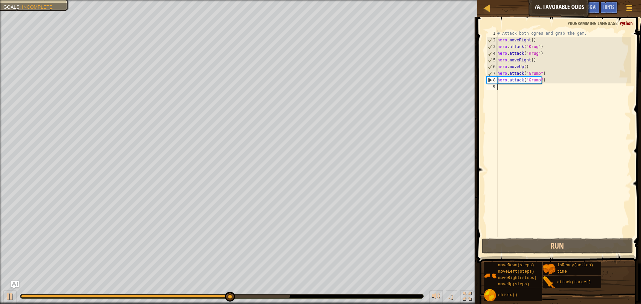
click at [506, 88] on div "# Attack both ogres and grab the gem. hero . moveRight ( ) hero . attack ( "Kru…" at bounding box center [563, 140] width 135 height 220
type textarea "h"
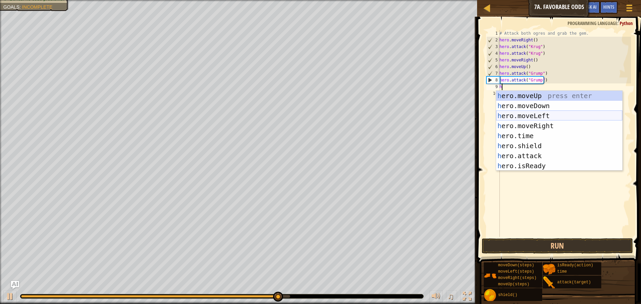
click at [536, 118] on div "h ero.moveUp press enter h ero.moveDown press enter h ero.moveLeft press enter …" at bounding box center [559, 141] width 126 height 100
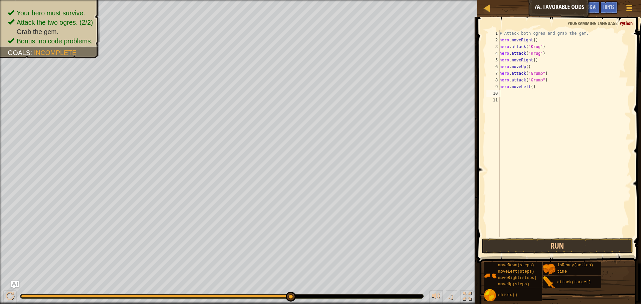
click at [529, 88] on div "# Attack both ogres and grab the gem. hero . moveRight ( ) hero . attack ( "Kru…" at bounding box center [564, 140] width 133 height 220
type textarea "hero.moveLeft(2)"
click at [535, 243] on button "Run" at bounding box center [556, 245] width 151 height 15
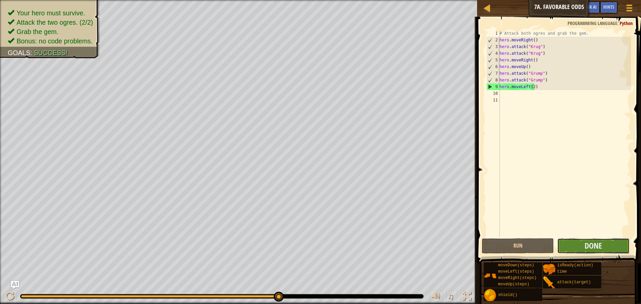
click at [582, 249] on button "Done" at bounding box center [593, 245] width 72 height 15
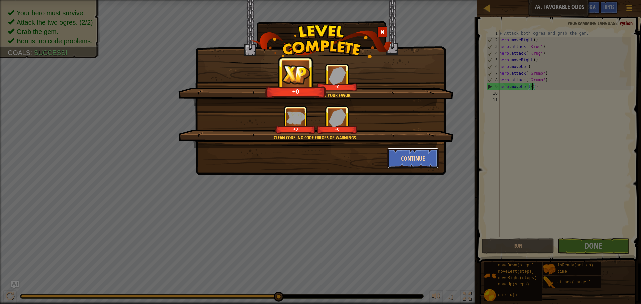
click at [409, 156] on button "Continue" at bounding box center [413, 158] width 52 height 20
